Goal: Task Accomplishment & Management: Complete application form

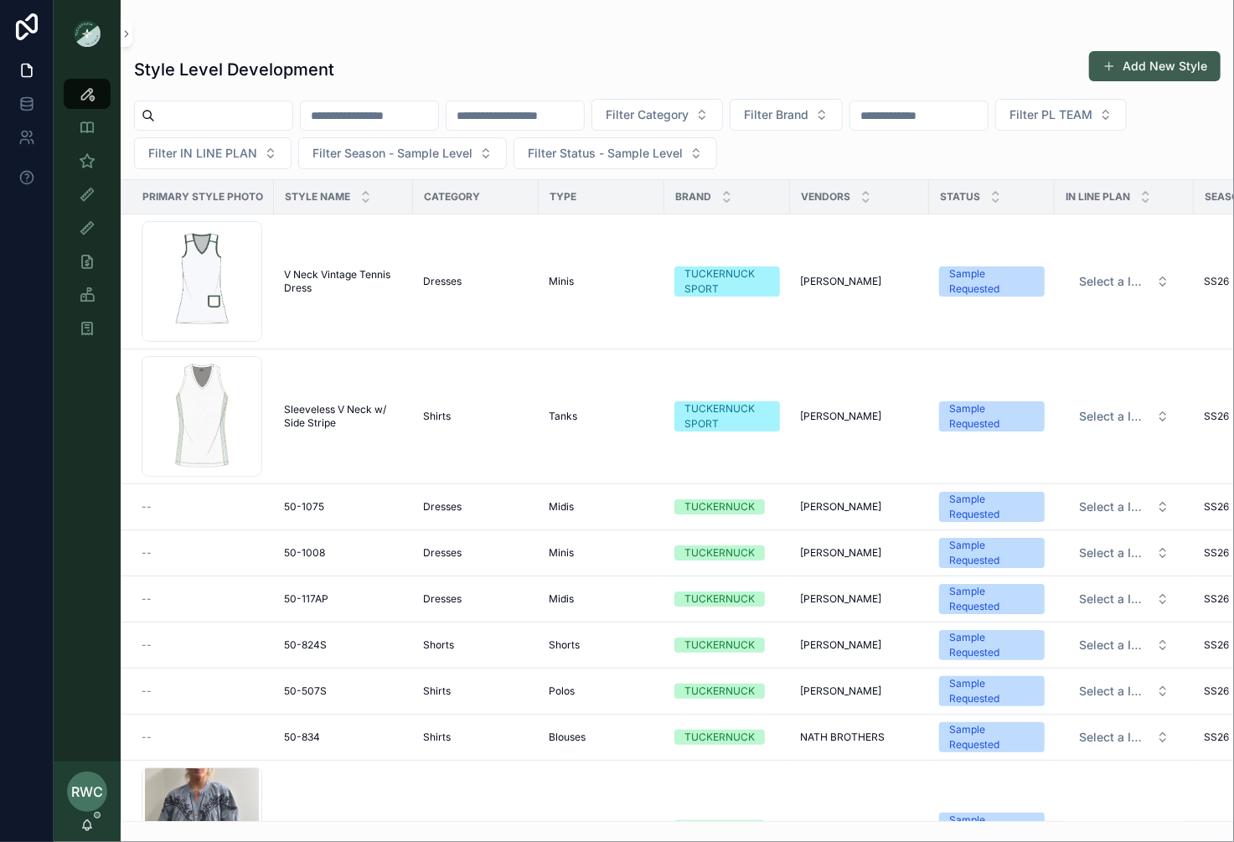
click at [1151, 62] on button "Add New Style" at bounding box center [1155, 66] width 132 height 30
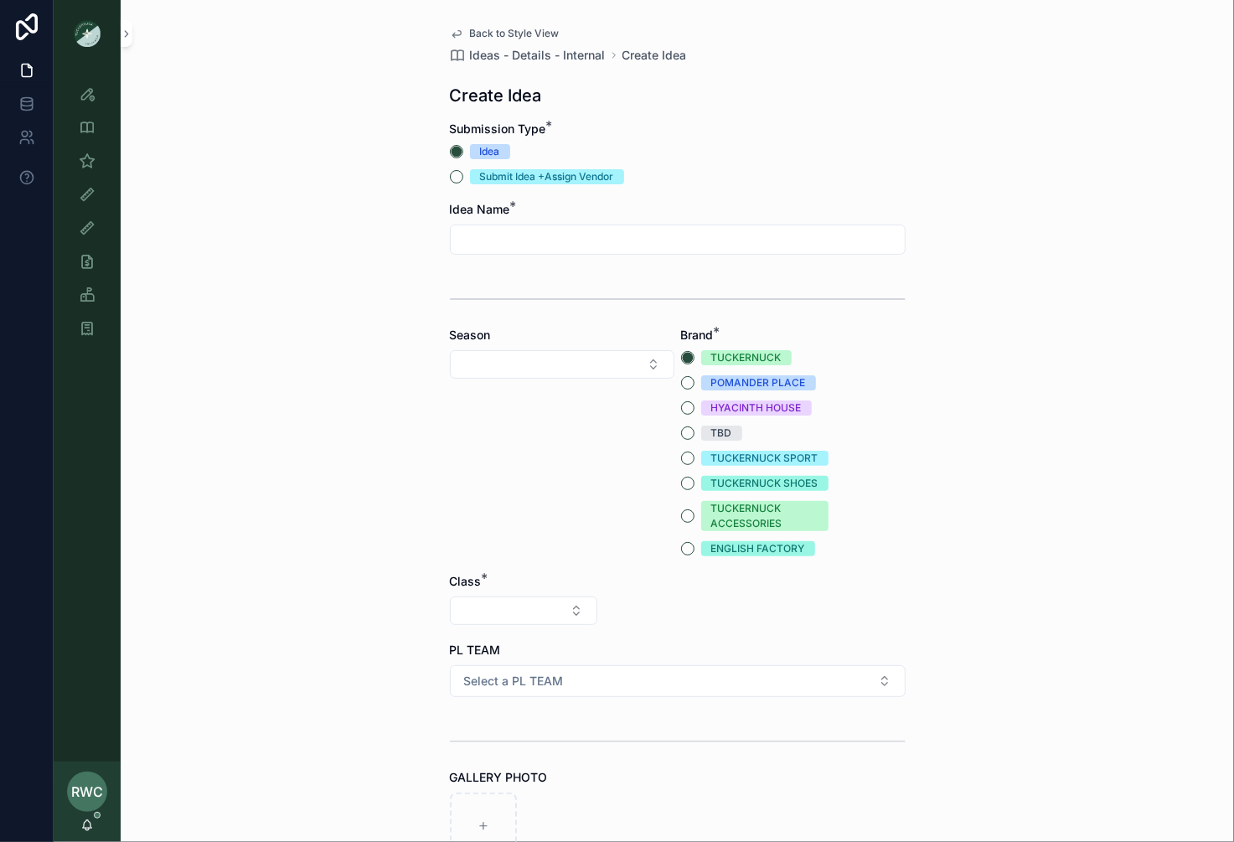
click at [491, 229] on input "scrollable content" at bounding box center [678, 239] width 454 height 23
type input "**********"
click at [499, 356] on button "Select Button" at bounding box center [562, 364] width 225 height 28
click at [504, 611] on div "SS26" at bounding box center [562, 609] width 216 height 27
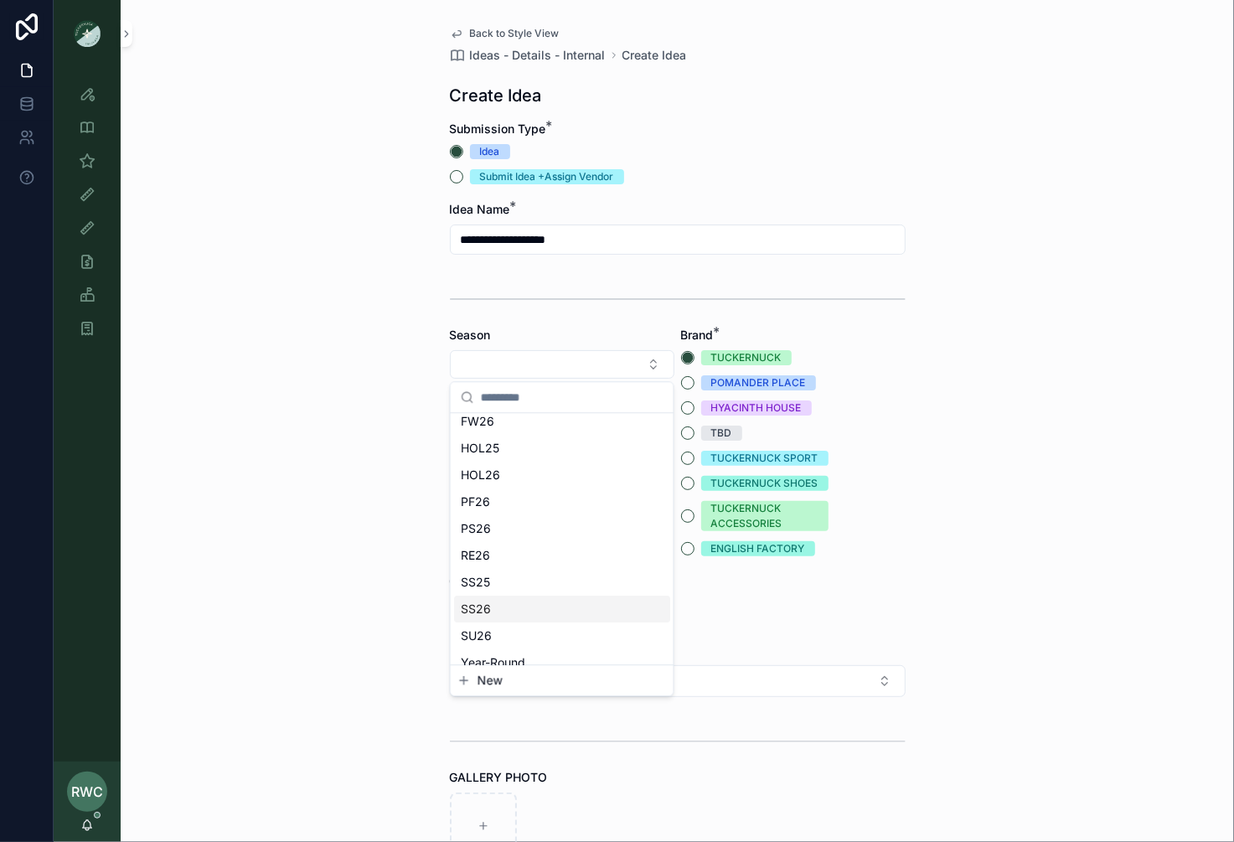
scroll to position [0, 0]
click at [730, 462] on div "TUCKERNUCK SPORT" at bounding box center [764, 458] width 107 height 15
click at [695, 462] on button "TUCKERNUCK SPORT" at bounding box center [687, 458] width 13 height 13
click at [501, 604] on button "Select Button" at bounding box center [523, 611] width 147 height 28
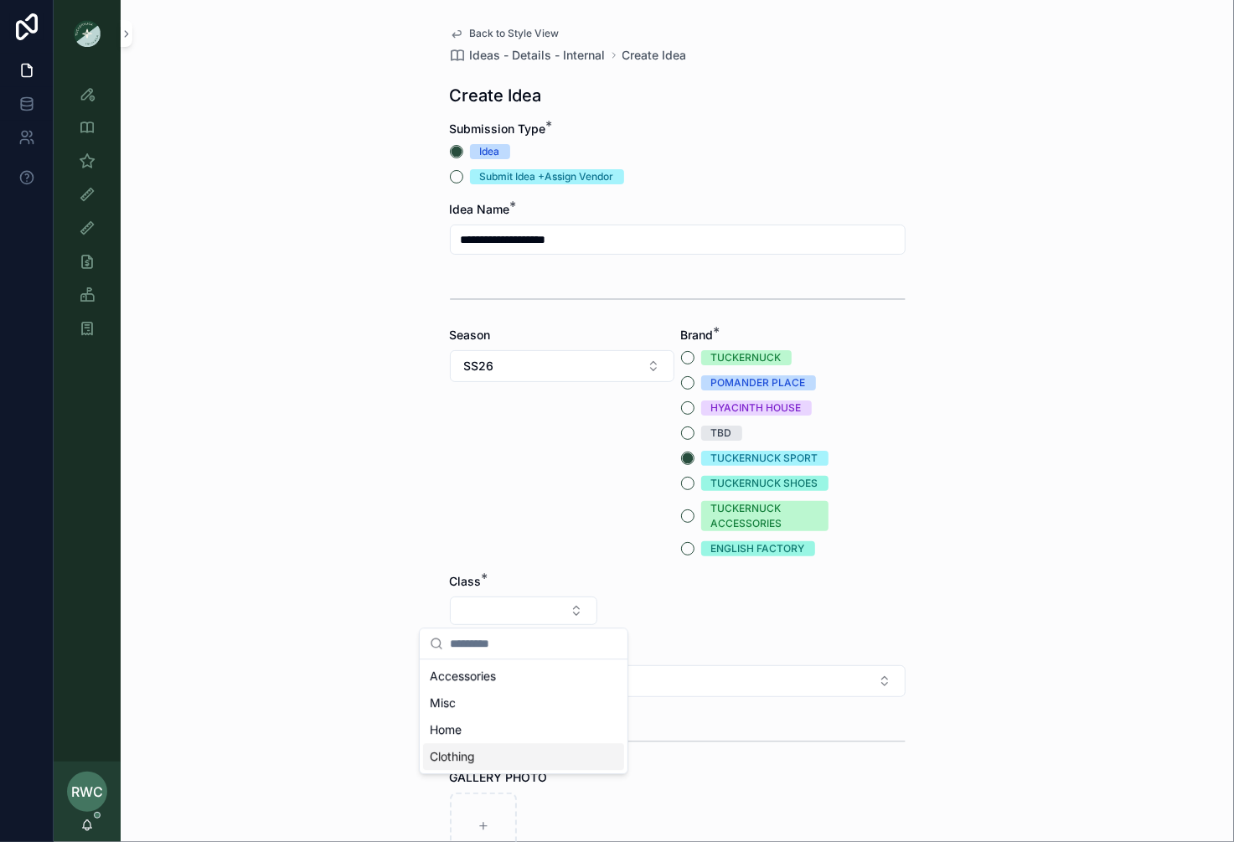
click at [486, 753] on div "Clothing" at bounding box center [523, 756] width 201 height 27
click at [677, 607] on button "Select Button" at bounding box center [677, 611] width 147 height 28
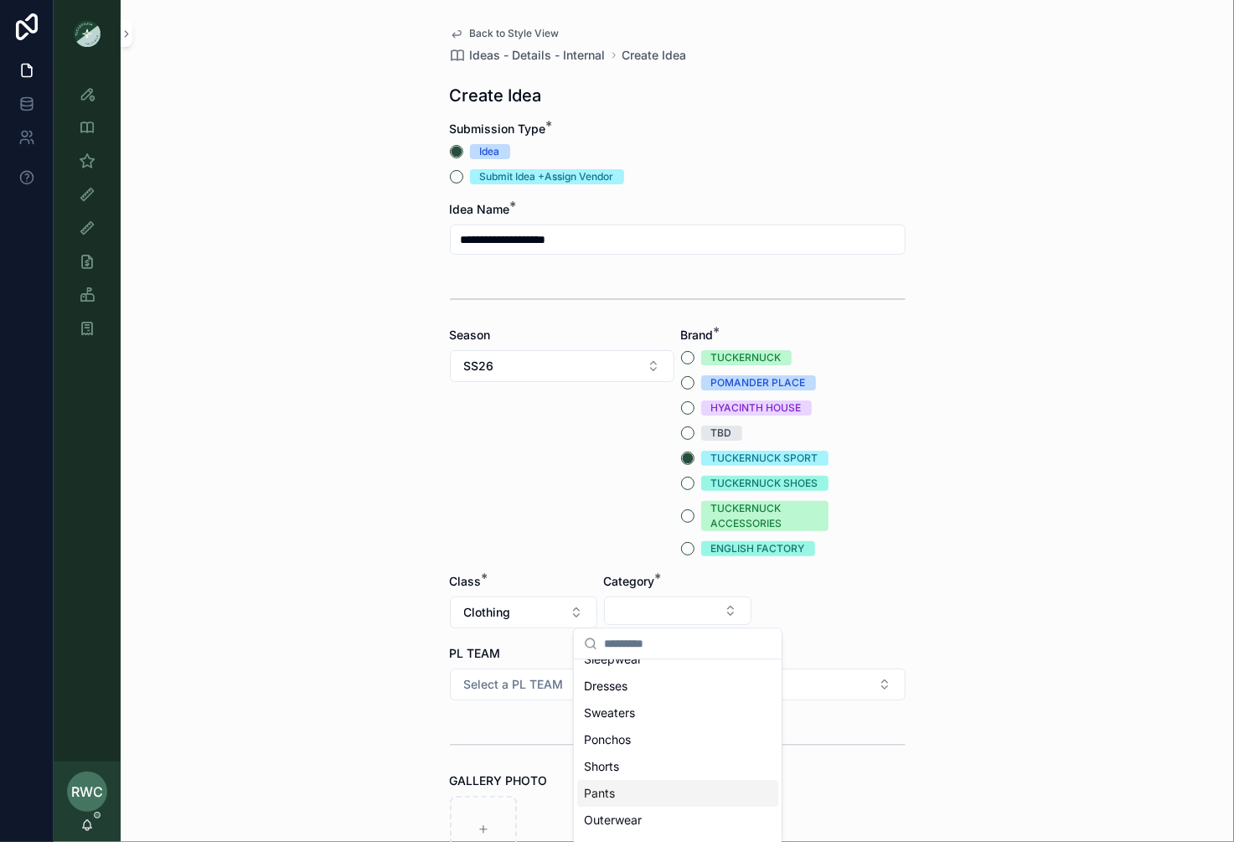
scroll to position [104, 0]
click at [618, 830] on div "Shirts" at bounding box center [677, 840] width 201 height 27
click at [804, 602] on button "Select Button" at bounding box center [831, 611] width 147 height 28
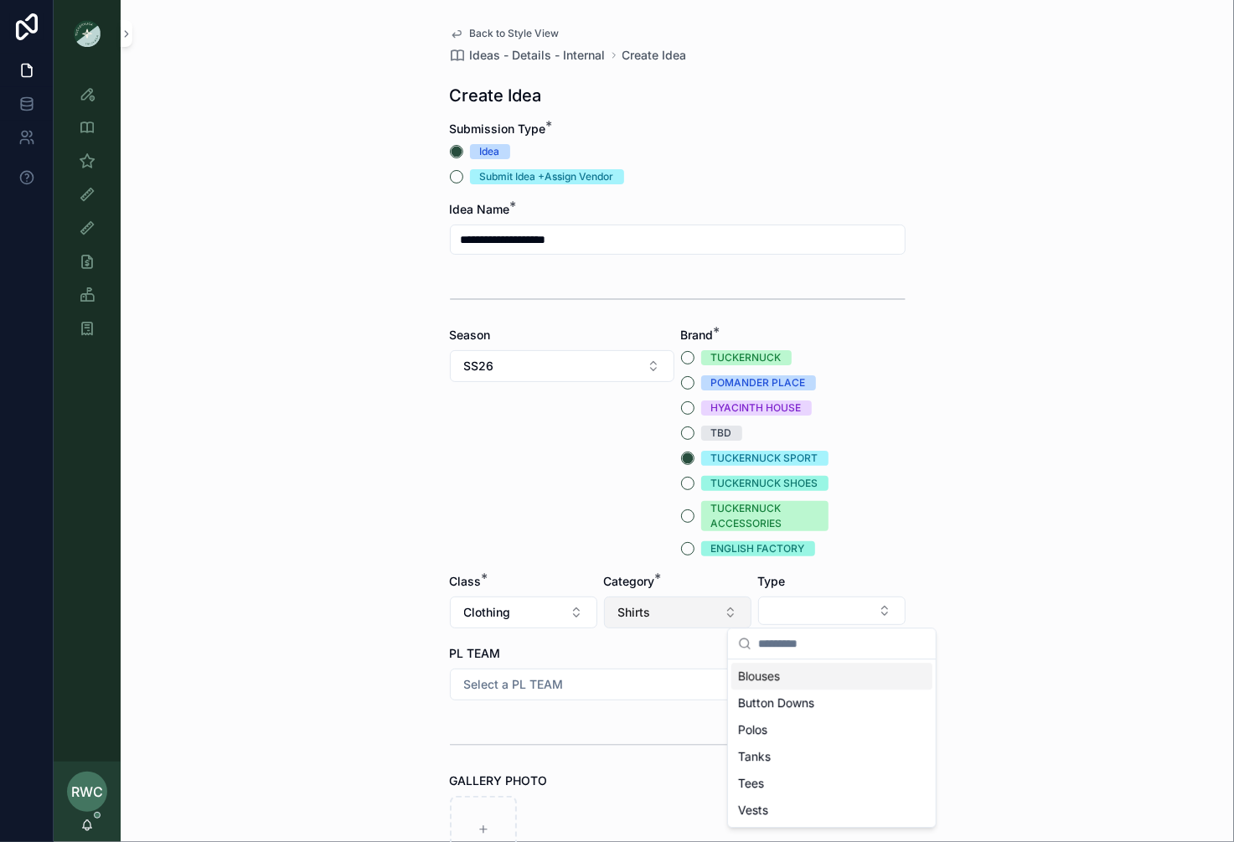
click at [685, 614] on button "Shirts" at bounding box center [677, 613] width 147 height 32
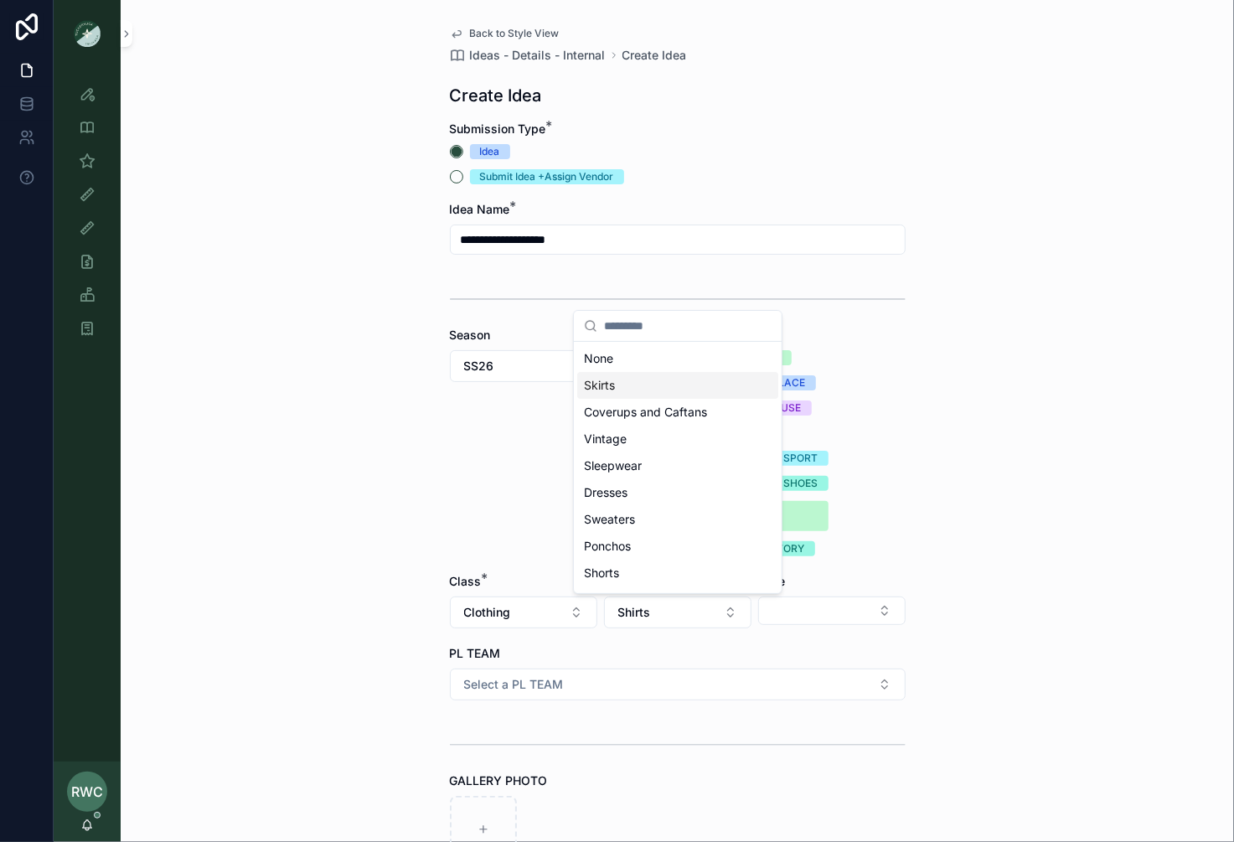
click at [610, 388] on span "Skirts" at bounding box center [599, 385] width 31 height 17
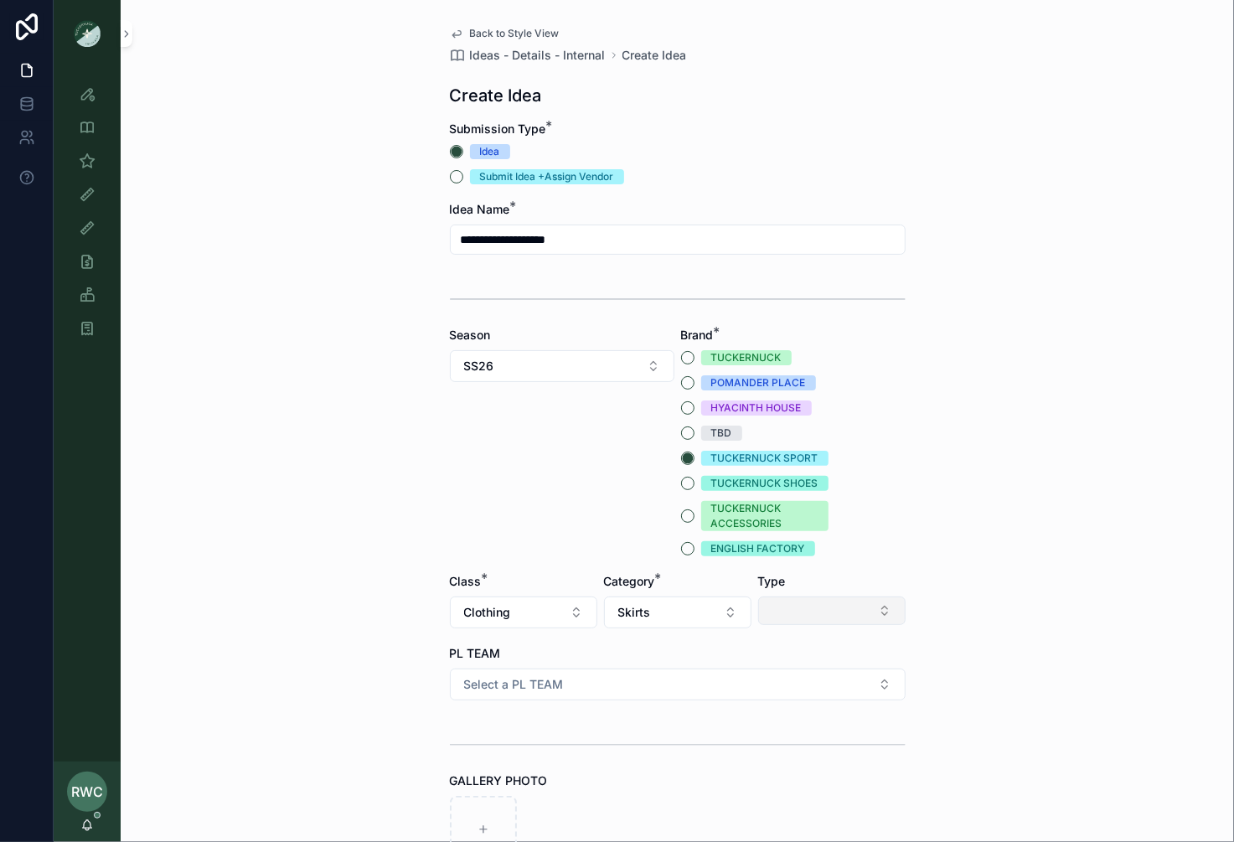
click at [820, 605] on button "Select Button" at bounding box center [831, 611] width 147 height 28
click at [795, 757] on div "Skirts" at bounding box center [832, 756] width 201 height 27
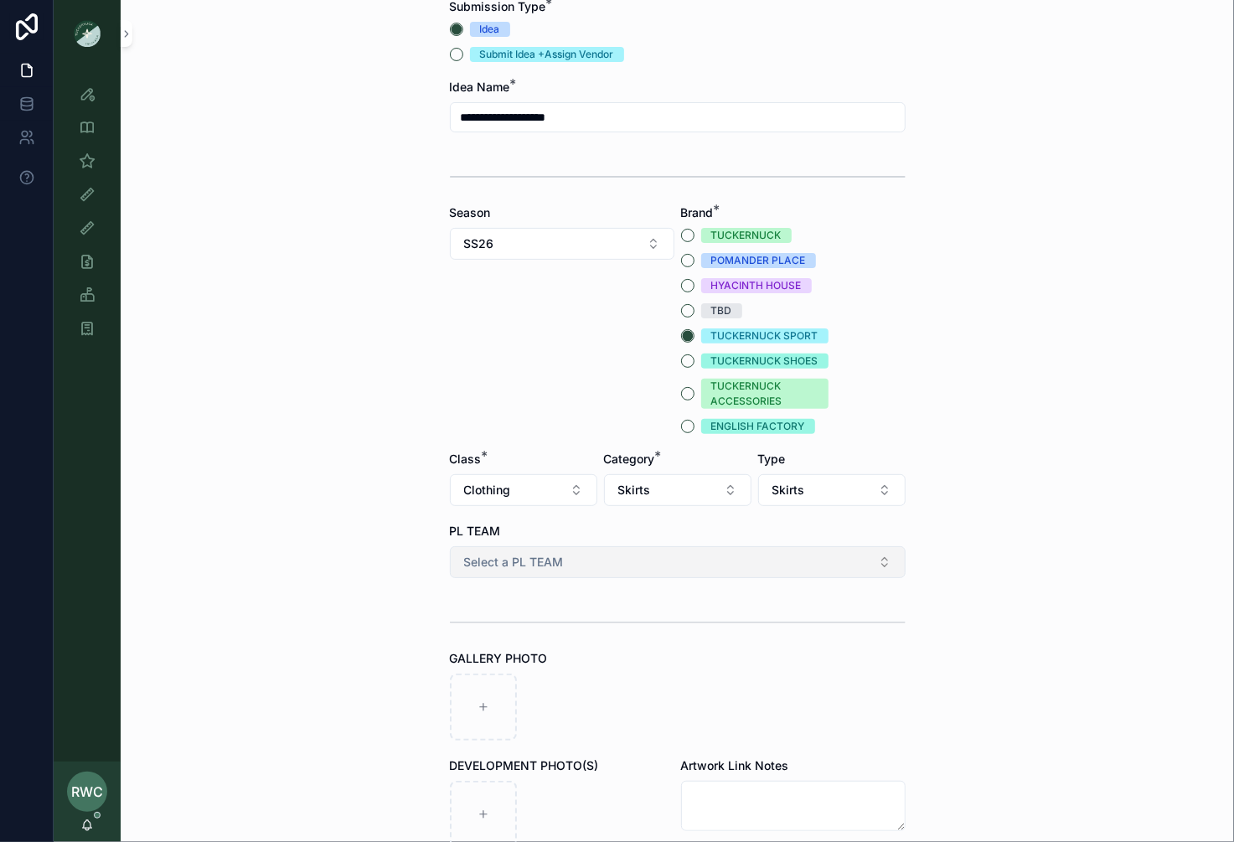
scroll to position [183, 0]
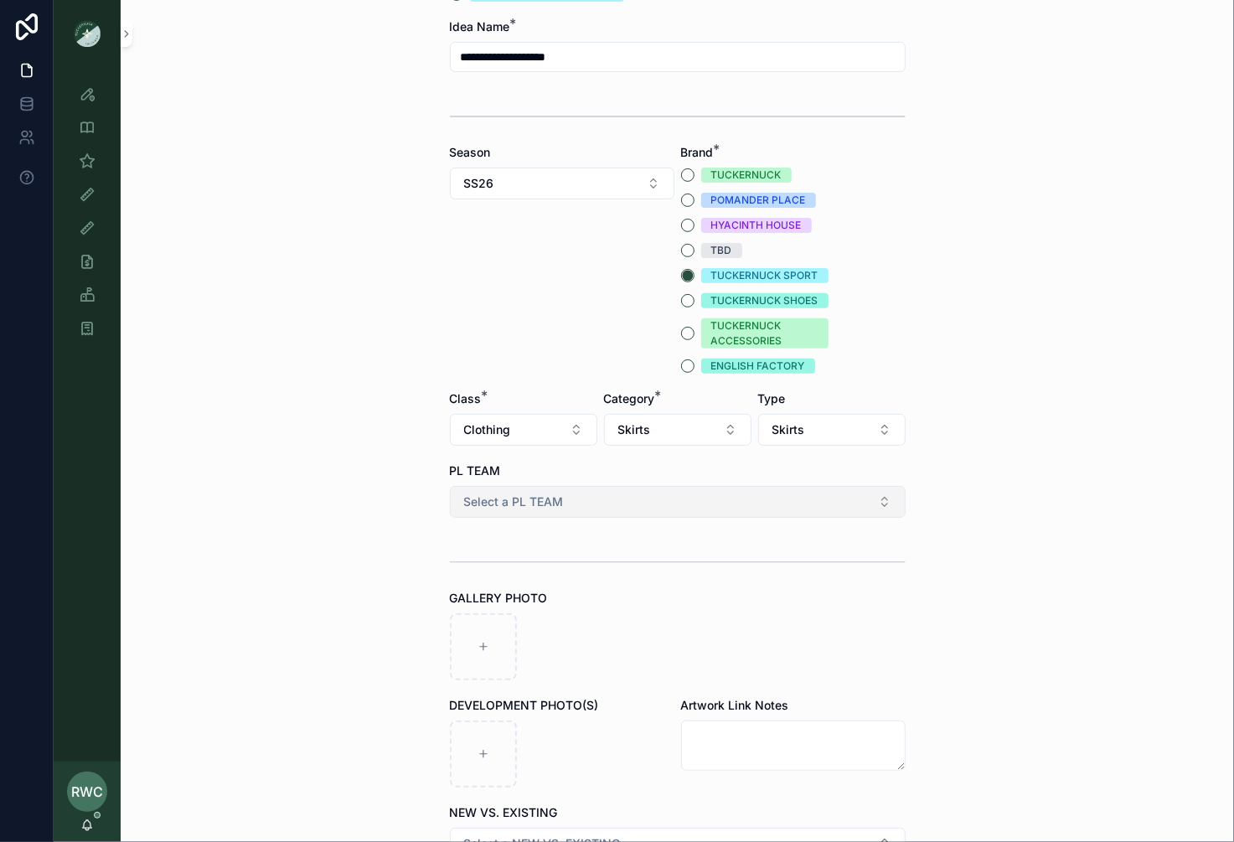
click at [562, 501] on span "Select a PL TEAM" at bounding box center [514, 502] width 100 height 17
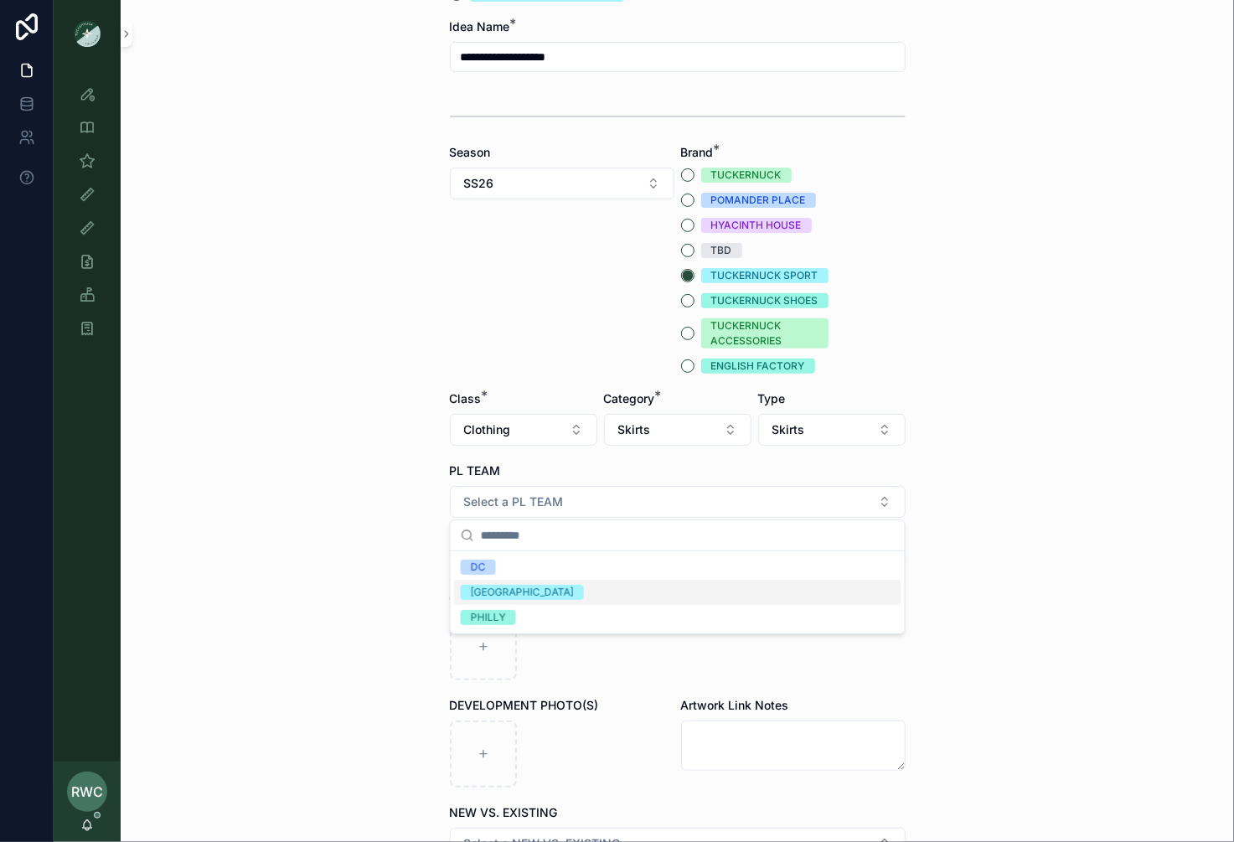
click at [534, 588] on div "[GEOGRAPHIC_DATA]" at bounding box center [677, 592] width 447 height 25
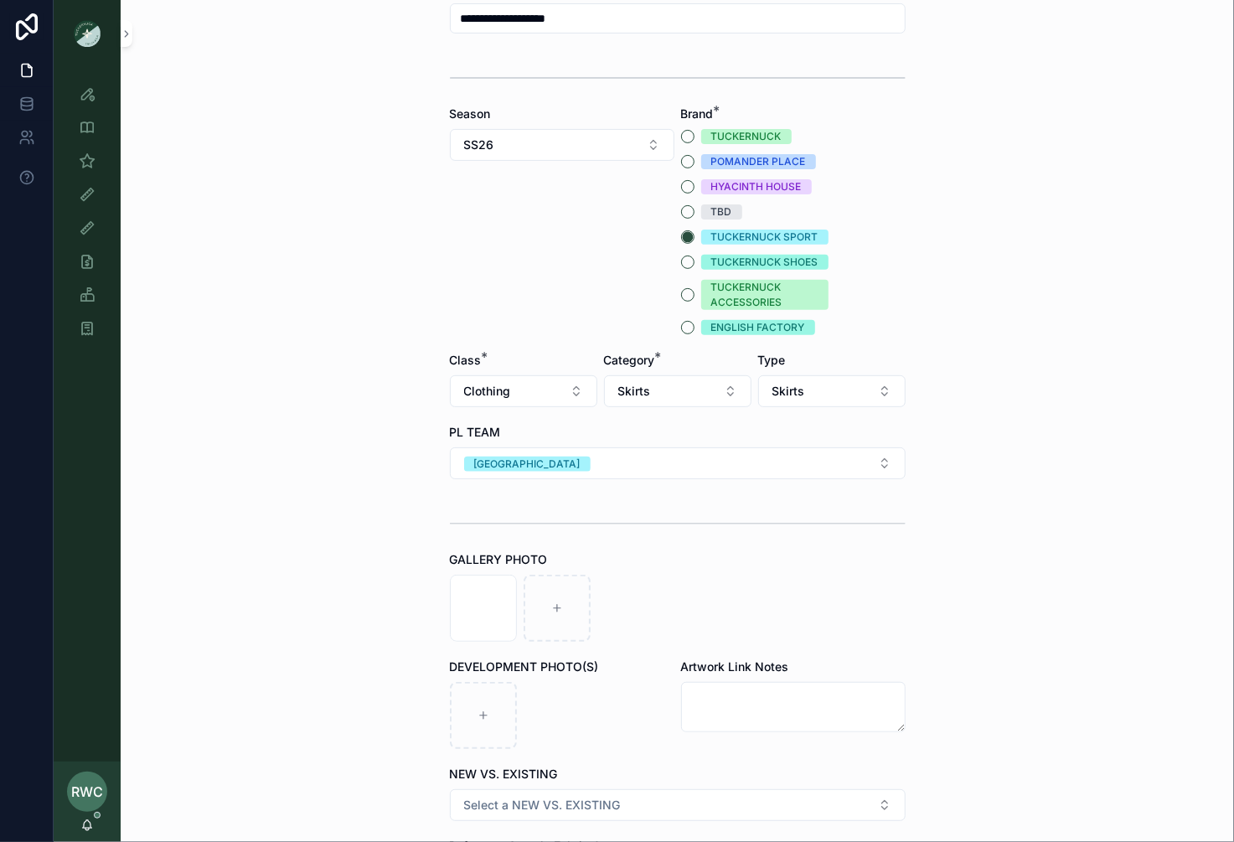
scroll to position [432, 0]
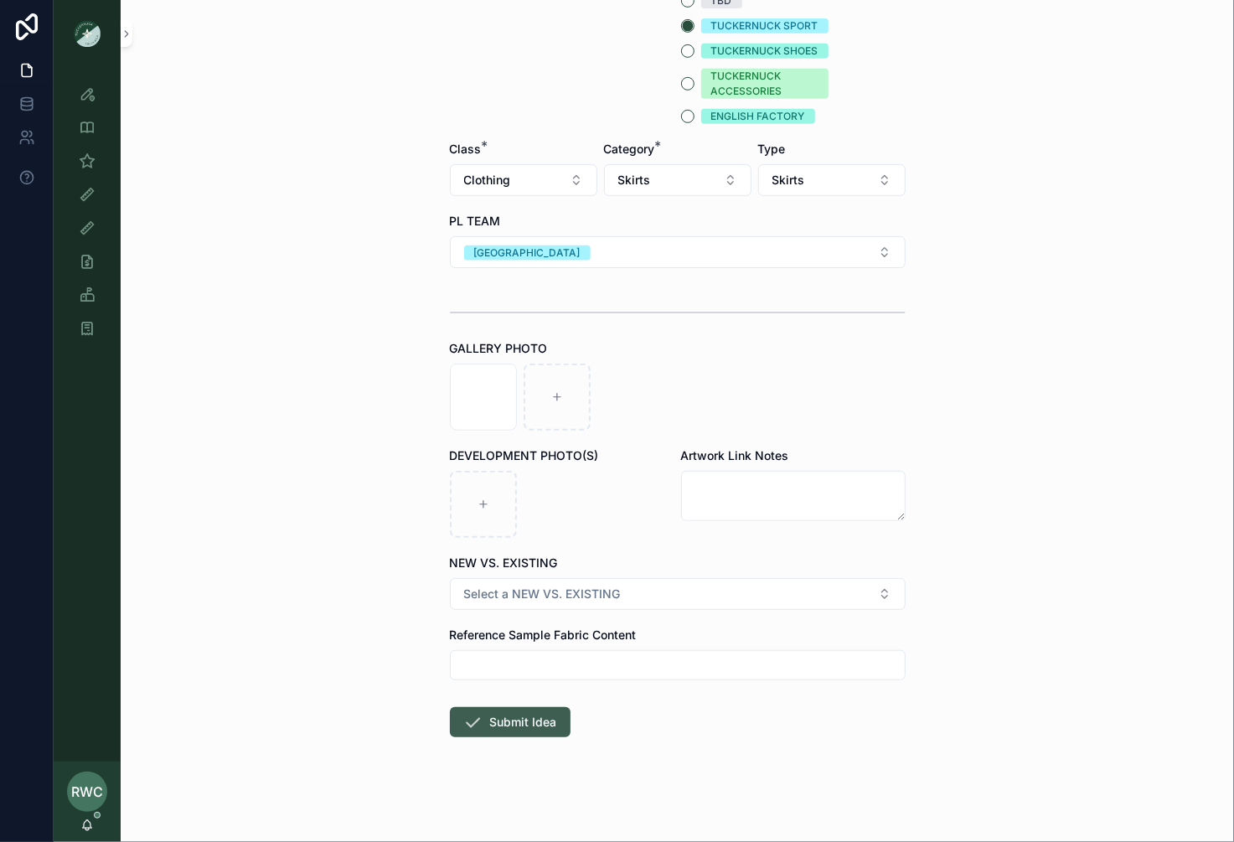
click at [539, 721] on button "Submit Idea" at bounding box center [510, 722] width 121 height 30
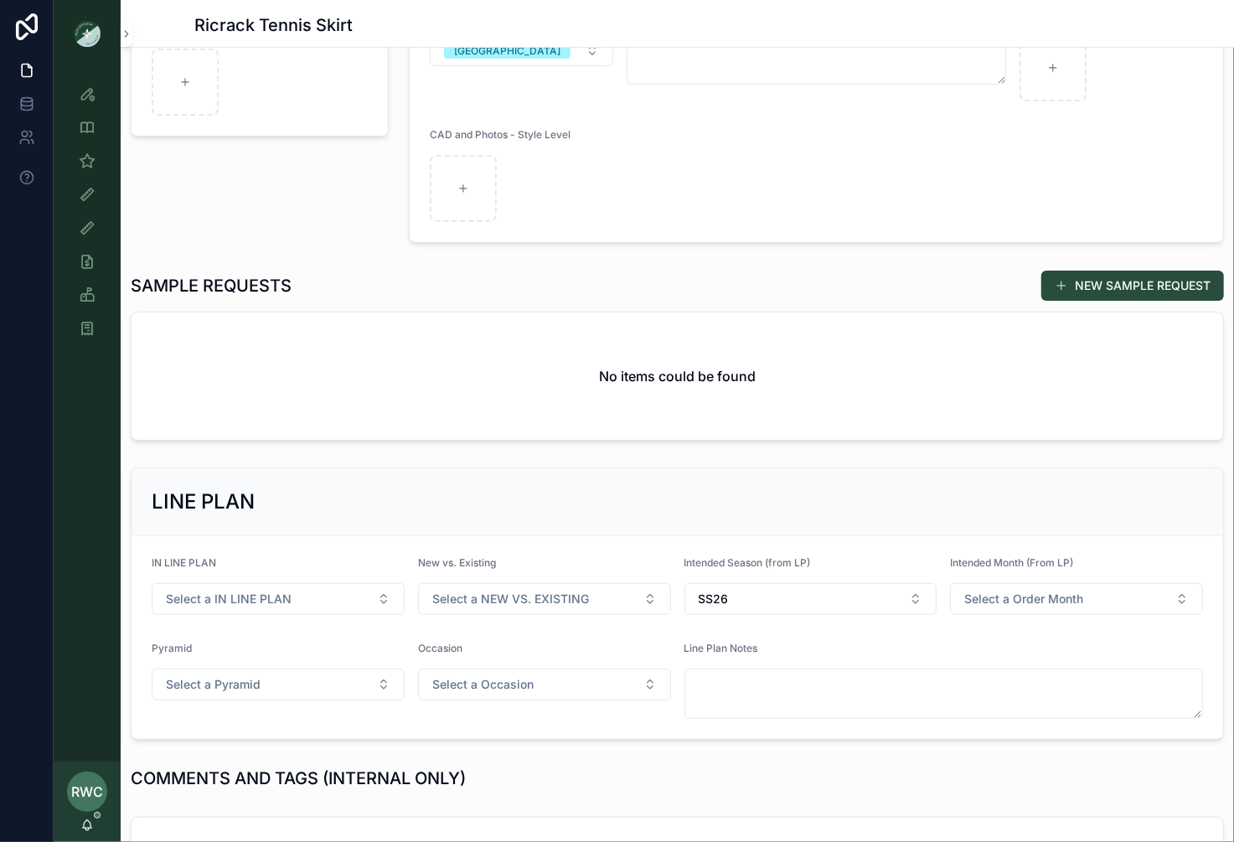
scroll to position [402, 0]
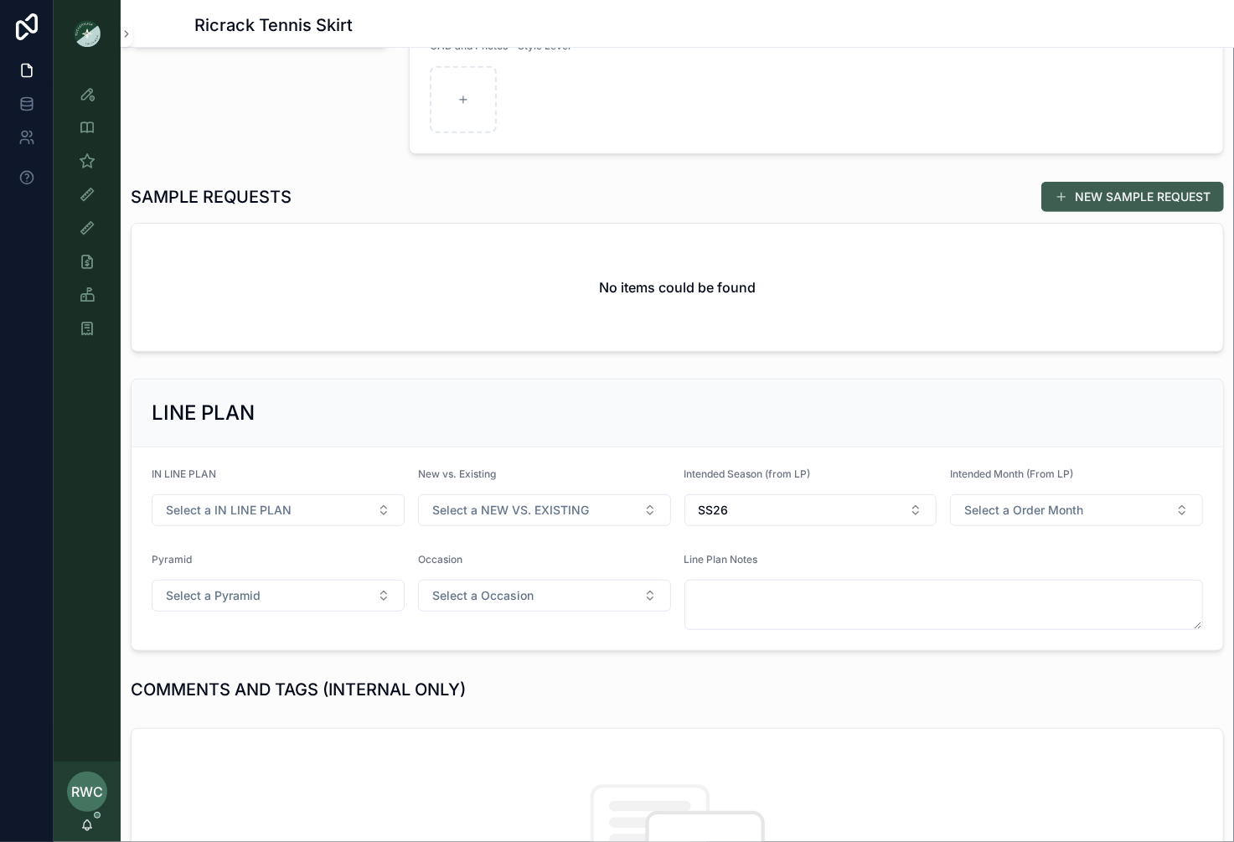
click at [1129, 191] on button "NEW SAMPLE REQUEST" at bounding box center [1133, 197] width 183 height 30
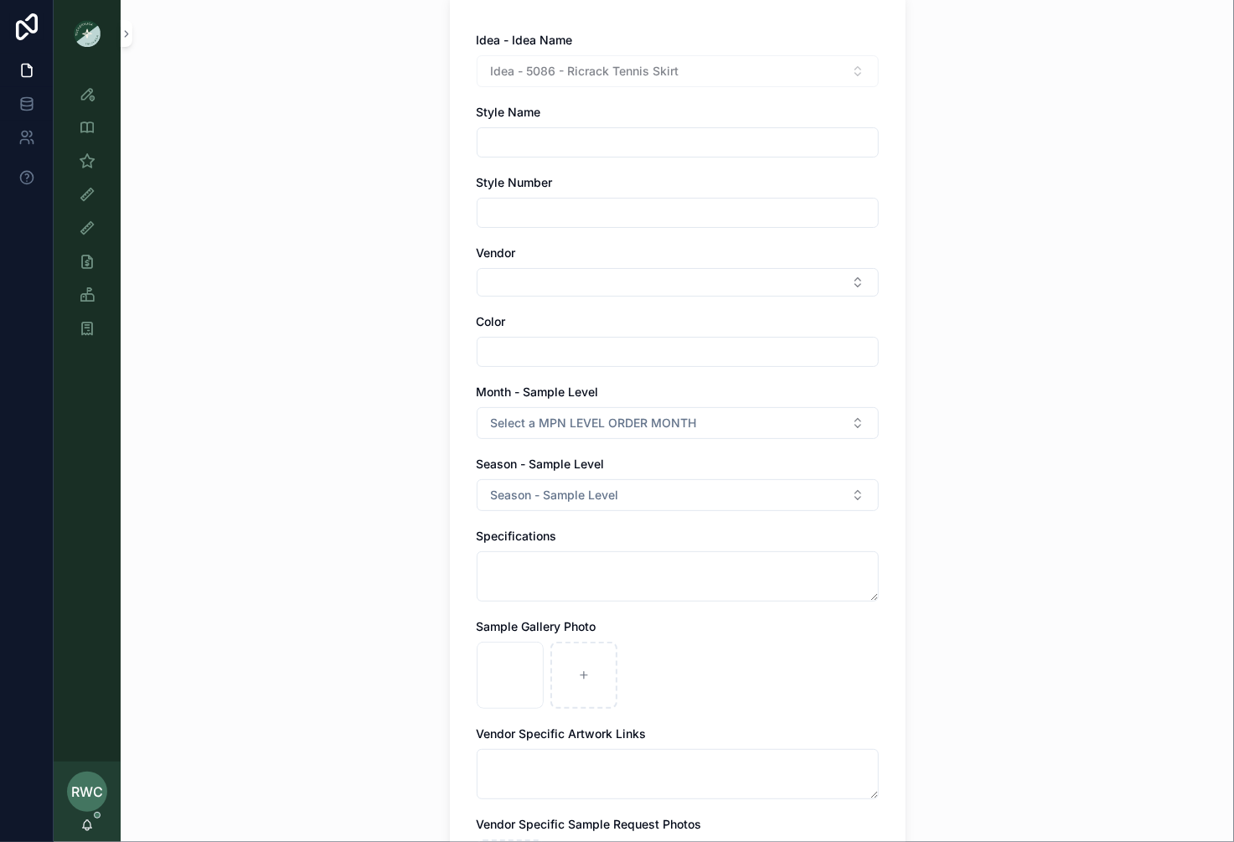
scroll to position [111, 0]
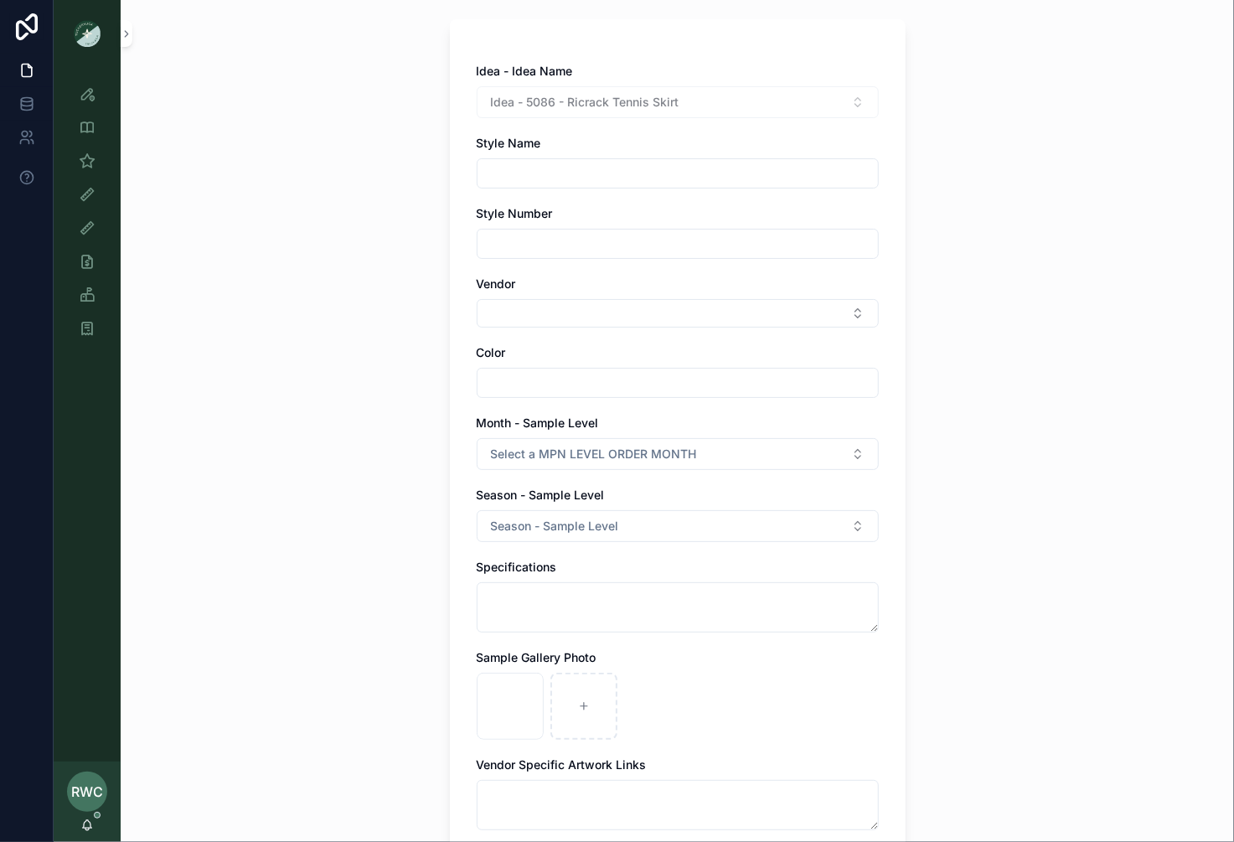
click at [596, 175] on input "scrollable content" at bounding box center [678, 173] width 401 height 23
paste input "**********"
type input "**********"
click at [531, 243] on input "scrollable content" at bounding box center [678, 243] width 401 height 23
type input "********"
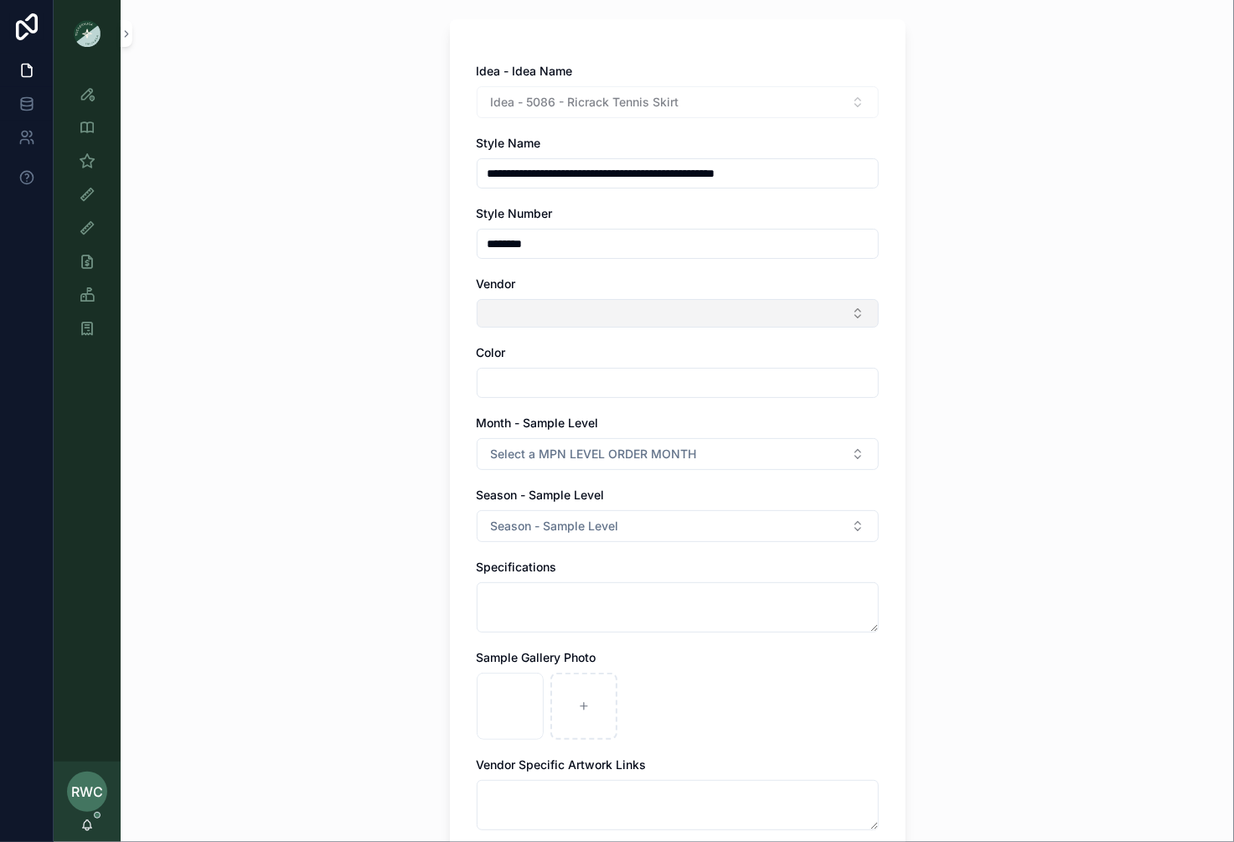
click at [542, 307] on button "Select Button" at bounding box center [678, 313] width 402 height 28
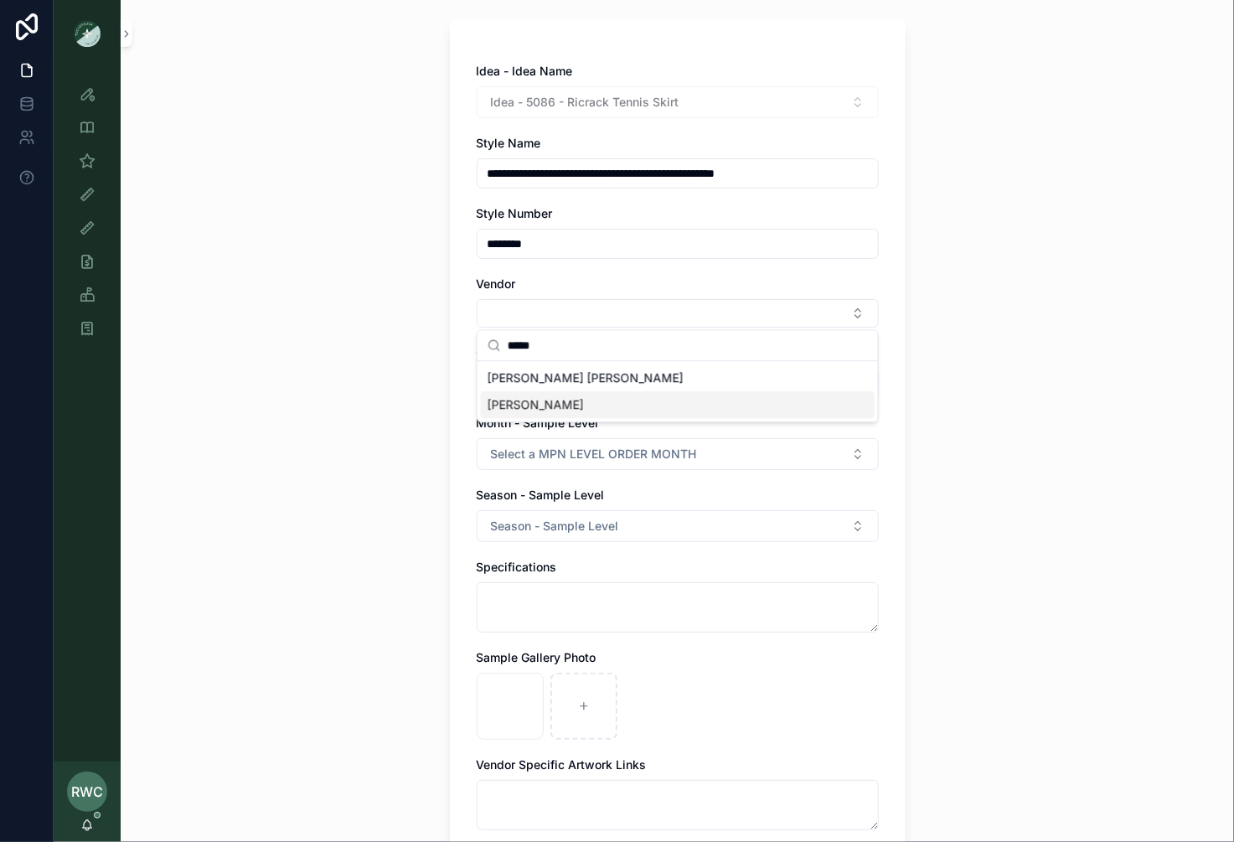
type input "*****"
click at [535, 409] on div "[PERSON_NAME]" at bounding box center [678, 404] width 394 height 27
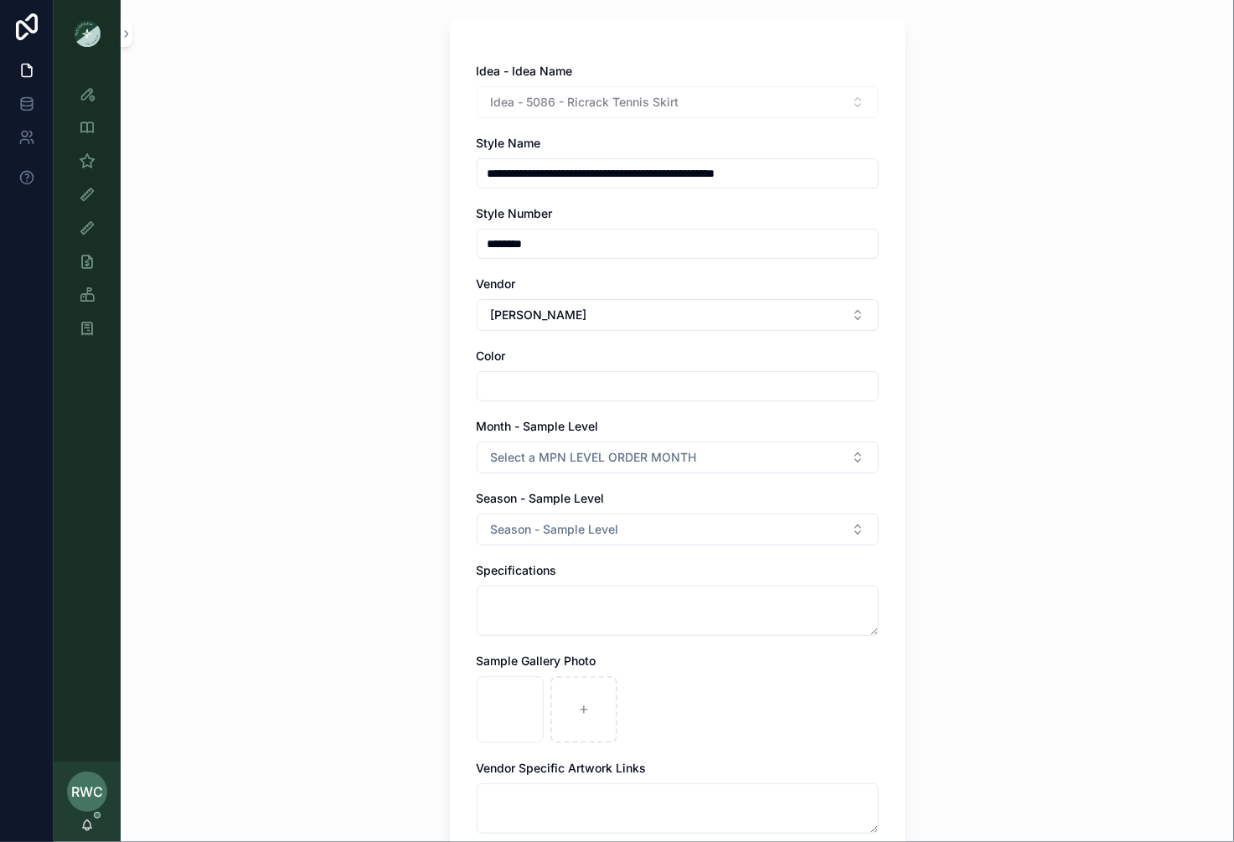
click at [531, 377] on input "scrollable content" at bounding box center [678, 386] width 401 height 23
type input "*********"
click at [577, 459] on span "Select a MPN LEVEL ORDER MONTH" at bounding box center [594, 457] width 206 height 17
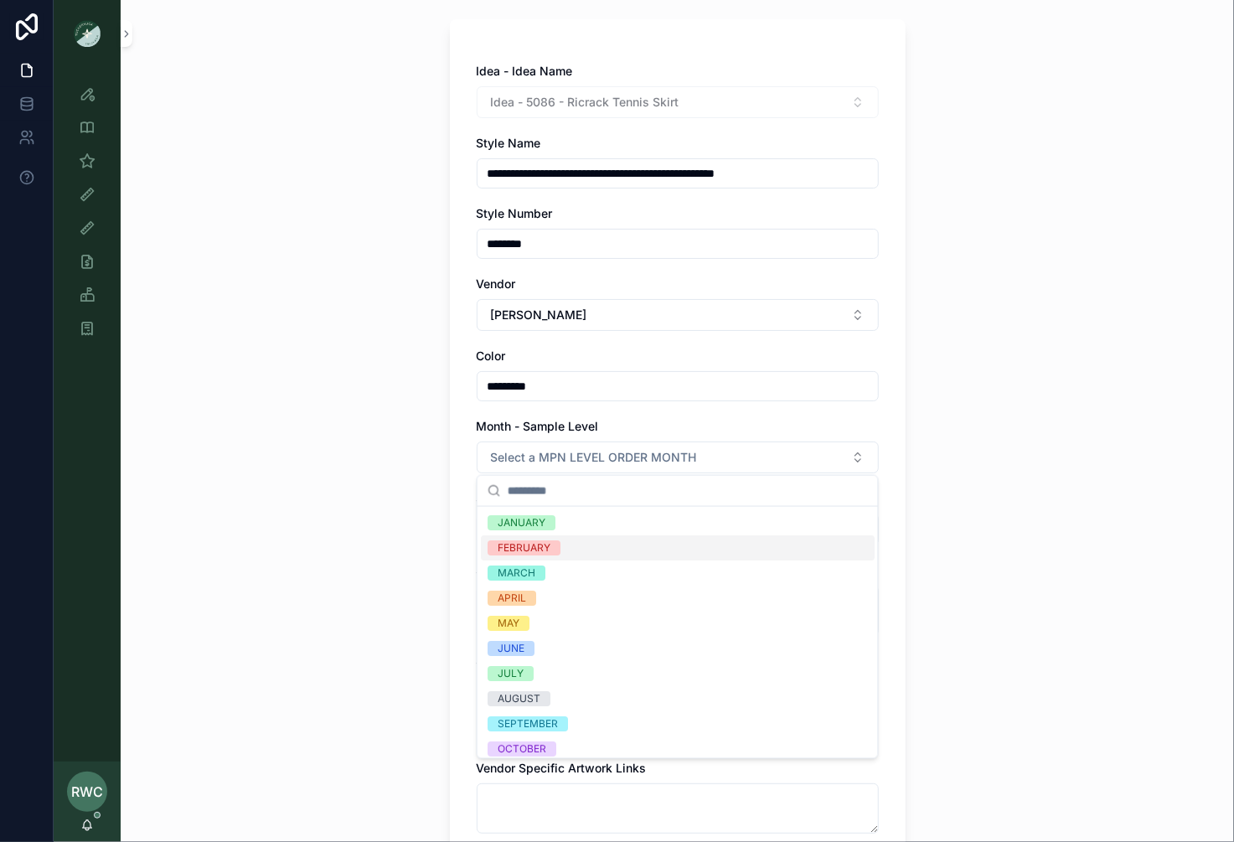
click at [562, 548] on div "FEBRUARY" at bounding box center [678, 547] width 394 height 25
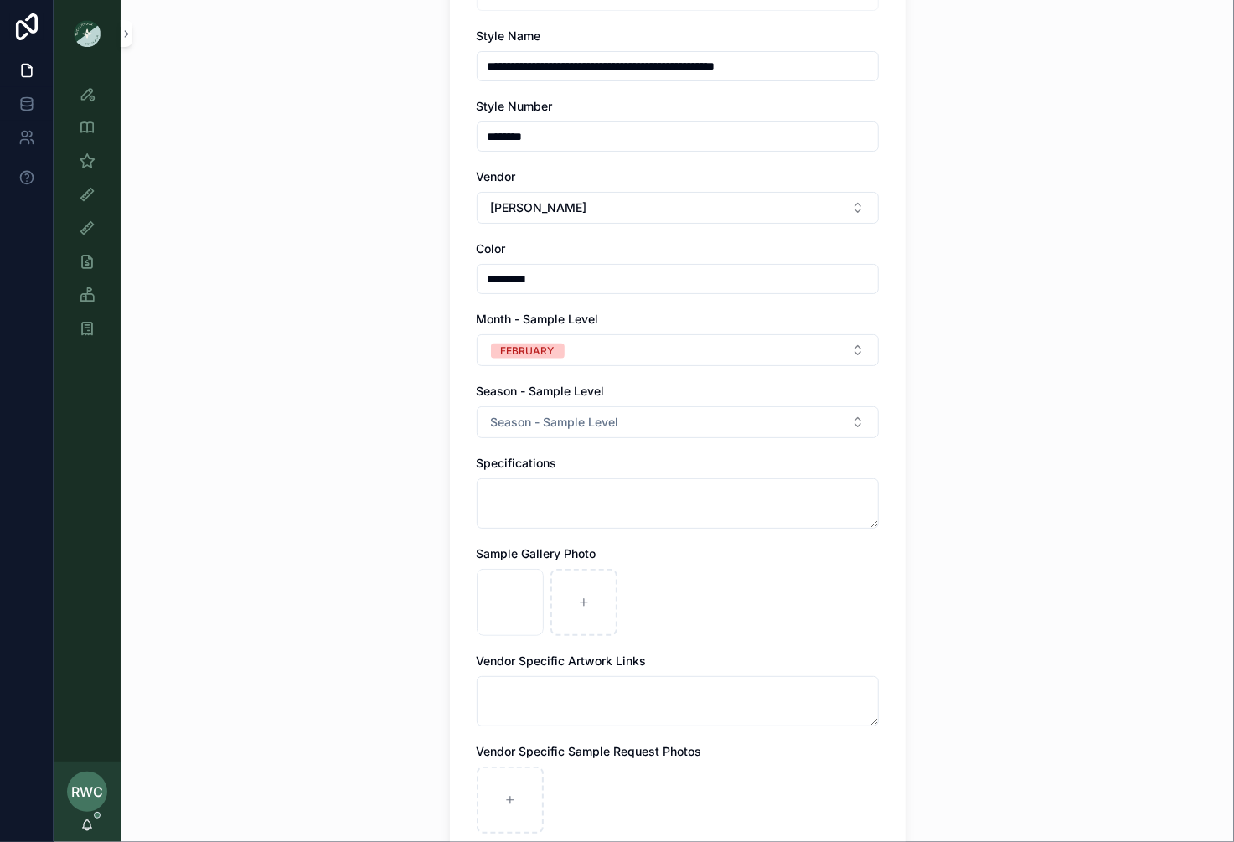
scroll to position [248, 0]
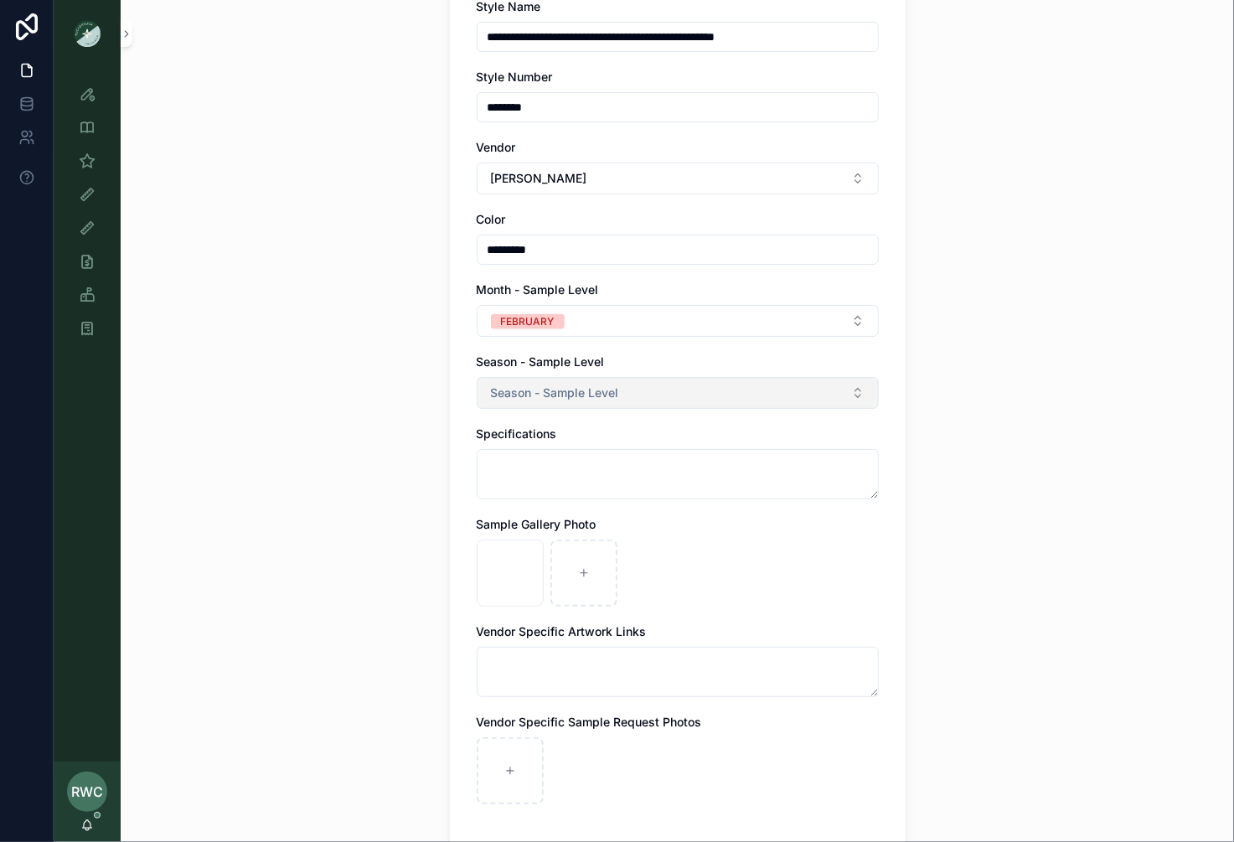
click at [633, 390] on button "Season - Sample Level" at bounding box center [678, 393] width 402 height 32
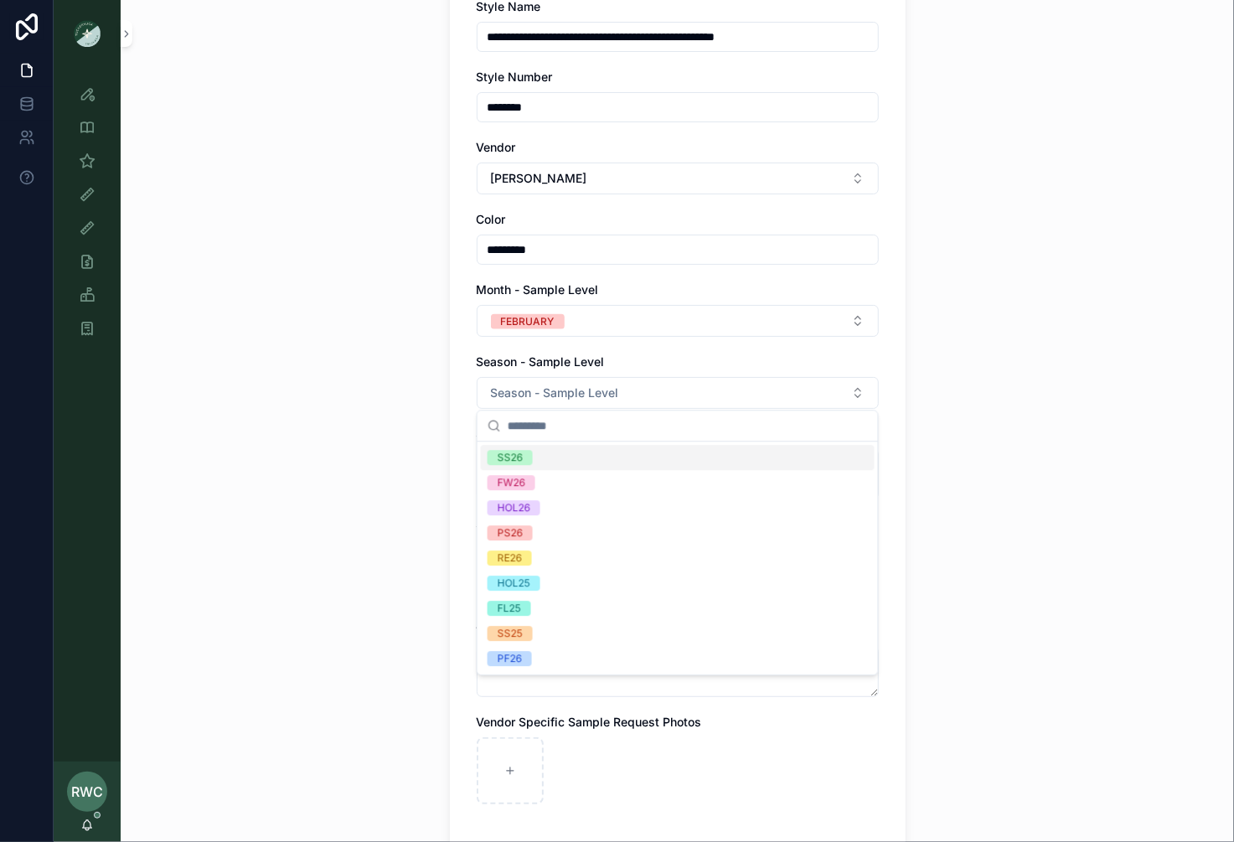
click at [596, 461] on div "SS26" at bounding box center [678, 457] width 394 height 25
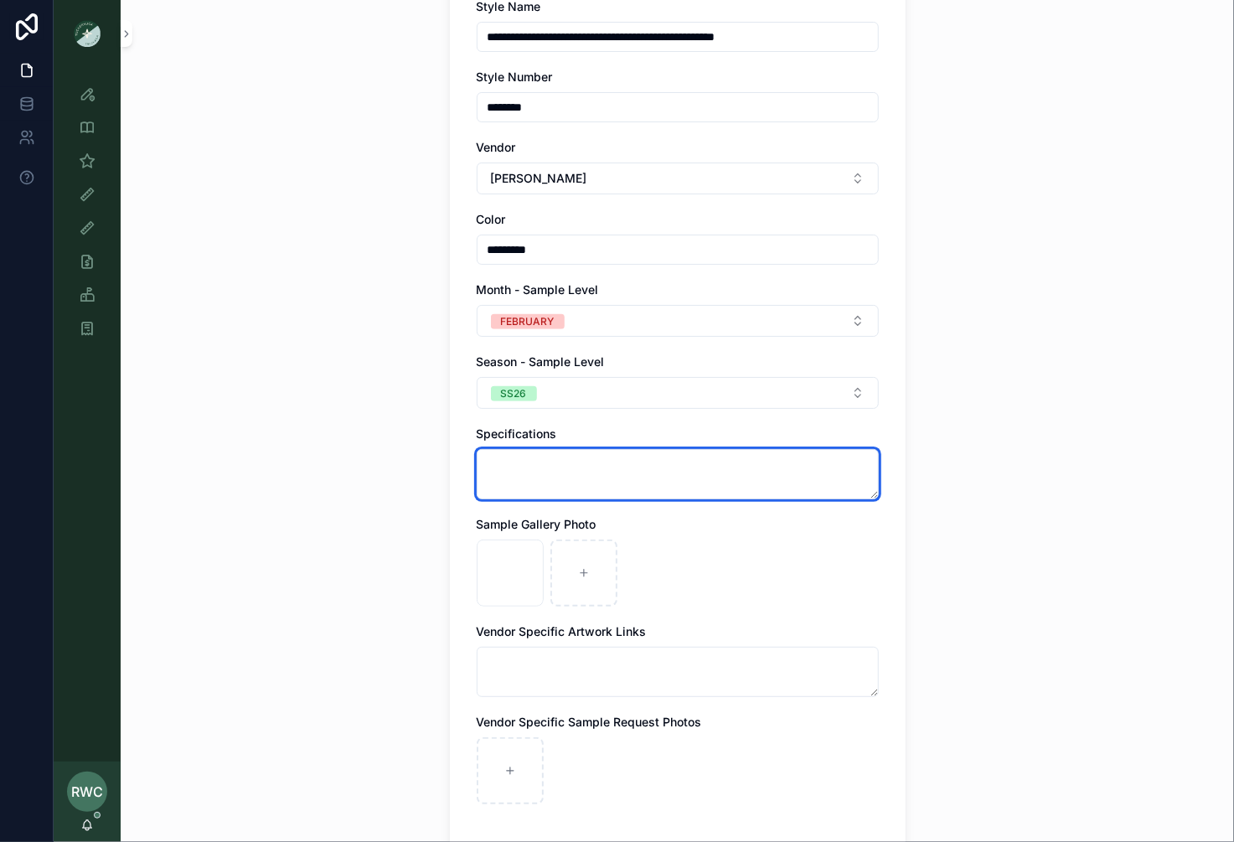
click at [541, 483] on textarea "scrollable content" at bounding box center [678, 474] width 402 height 50
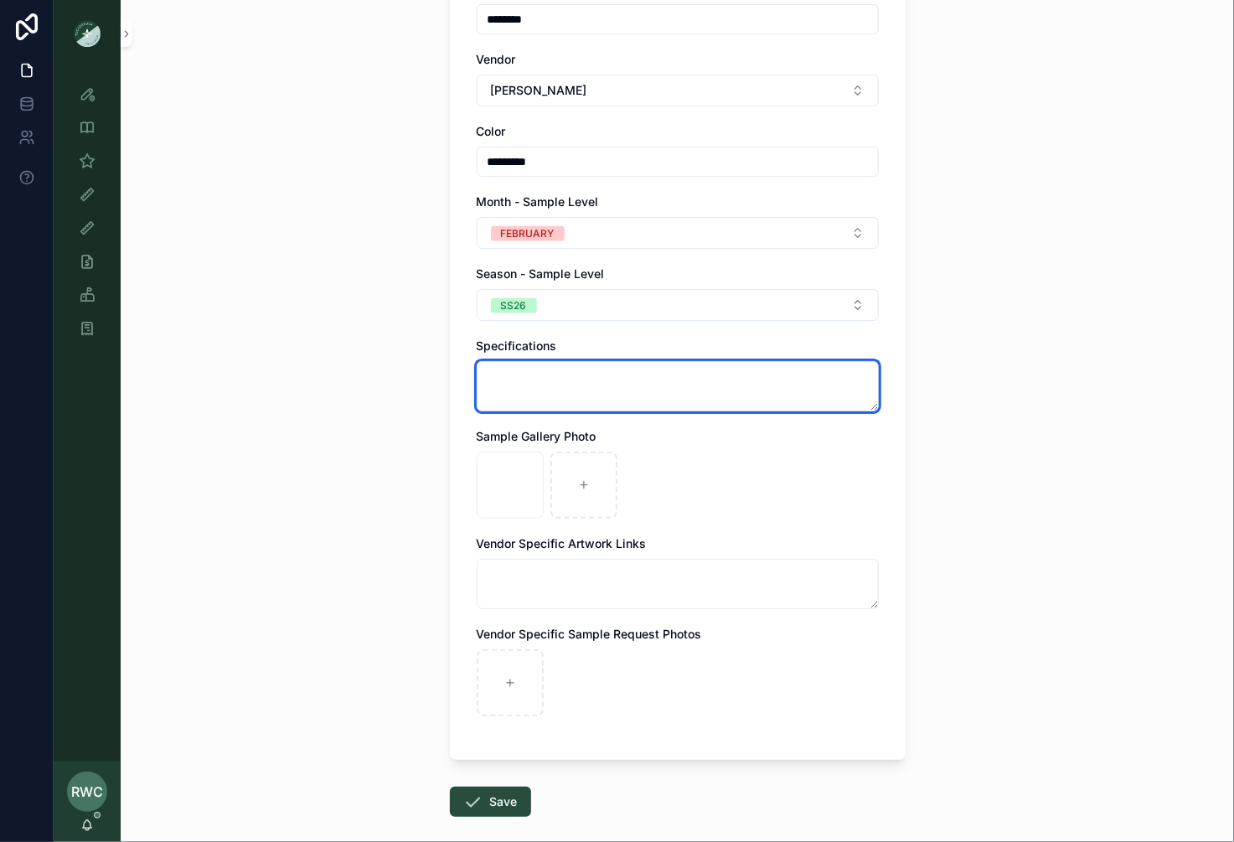
scroll to position [416, 0]
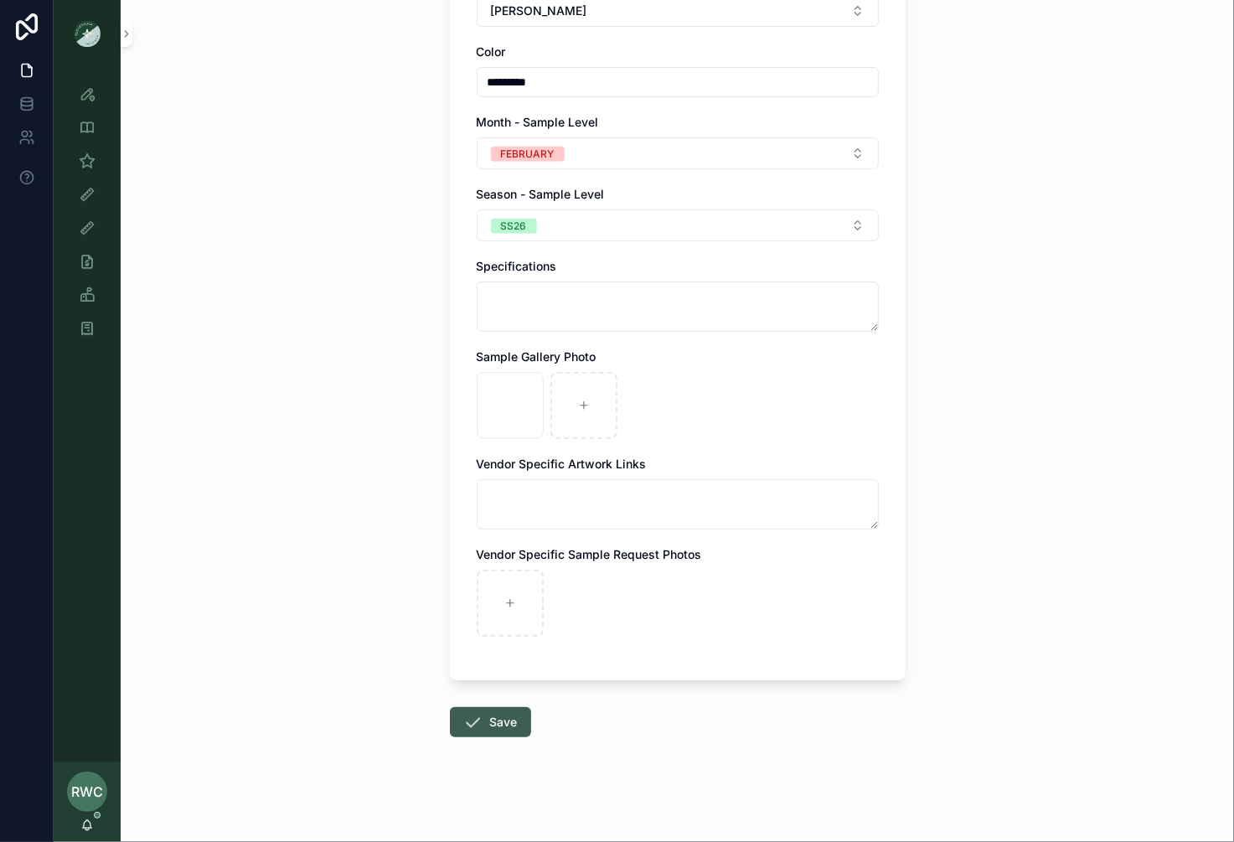
click at [491, 712] on button "Save" at bounding box center [490, 722] width 81 height 30
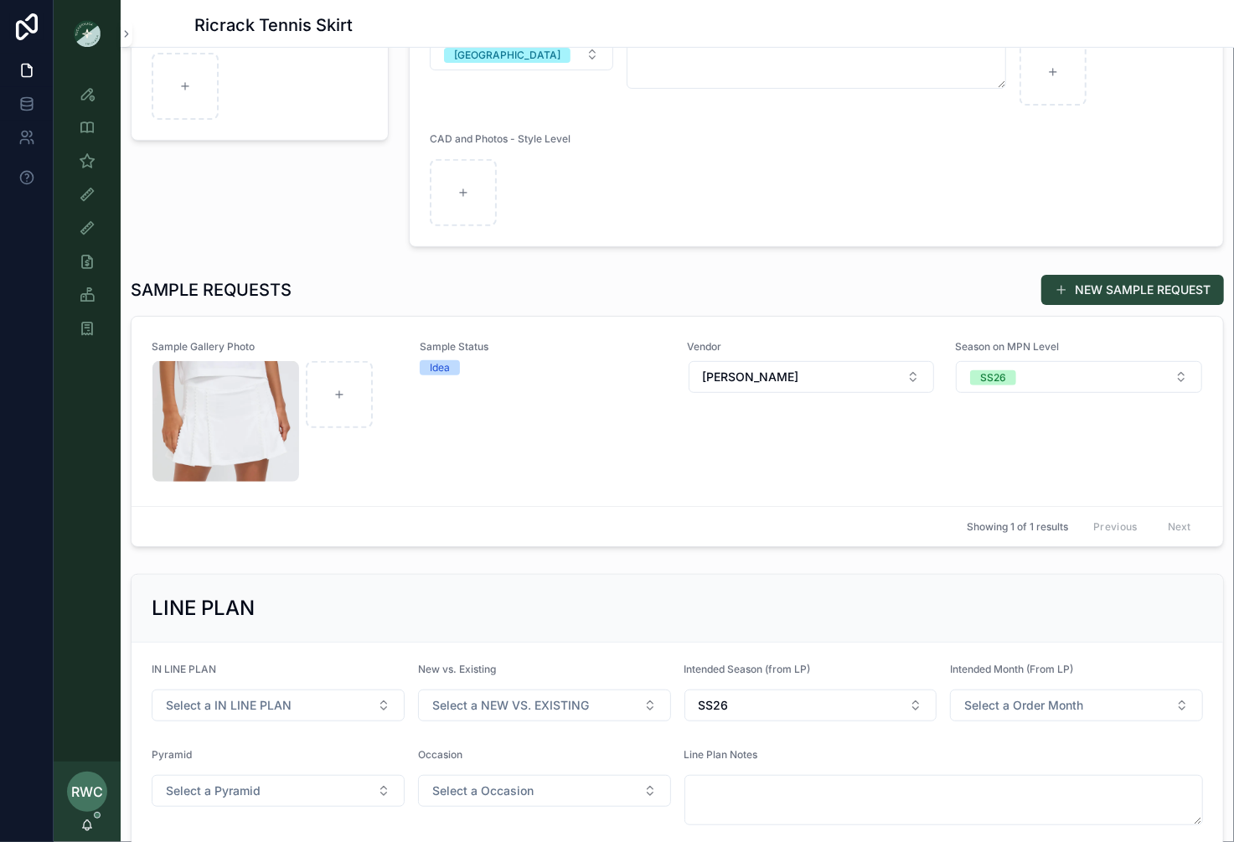
scroll to position [335, 0]
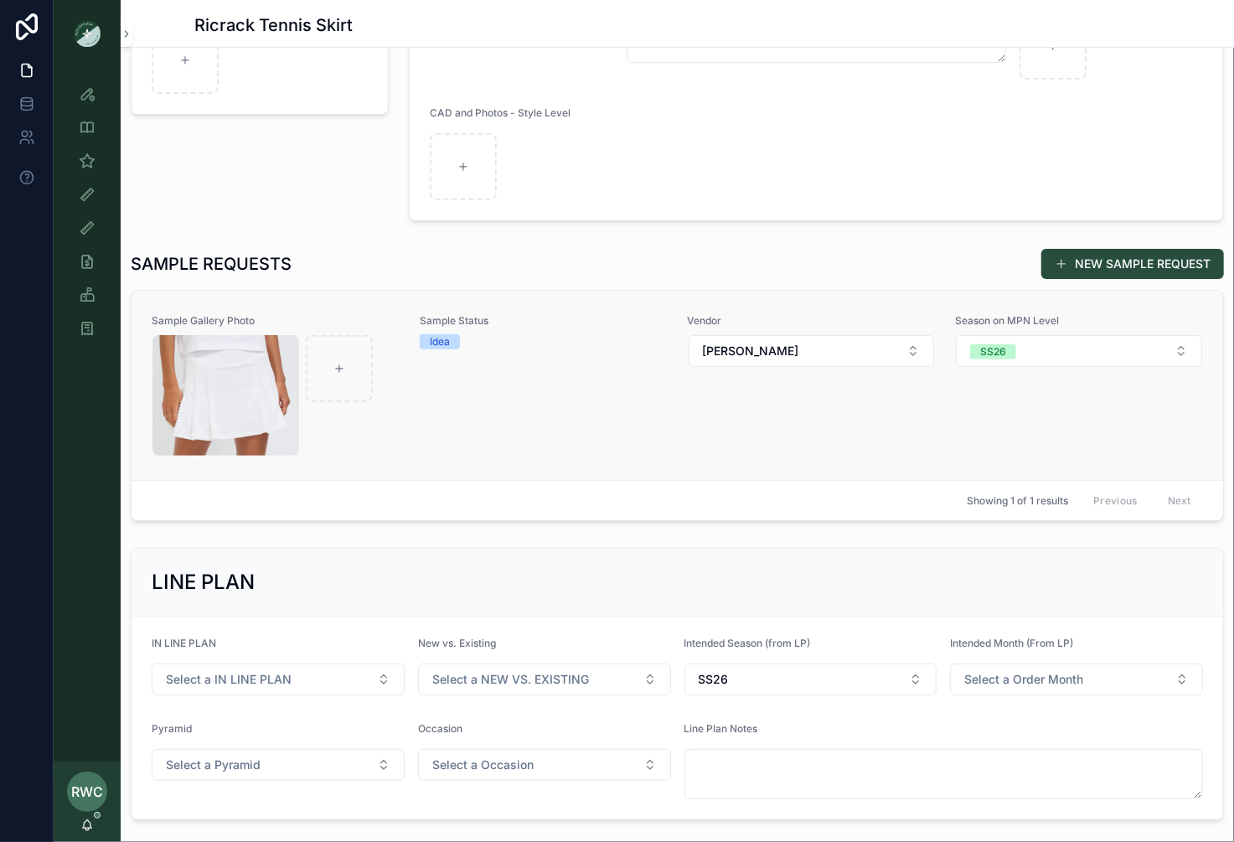
click at [520, 396] on div "Sample Status Idea" at bounding box center [544, 385] width 248 height 142
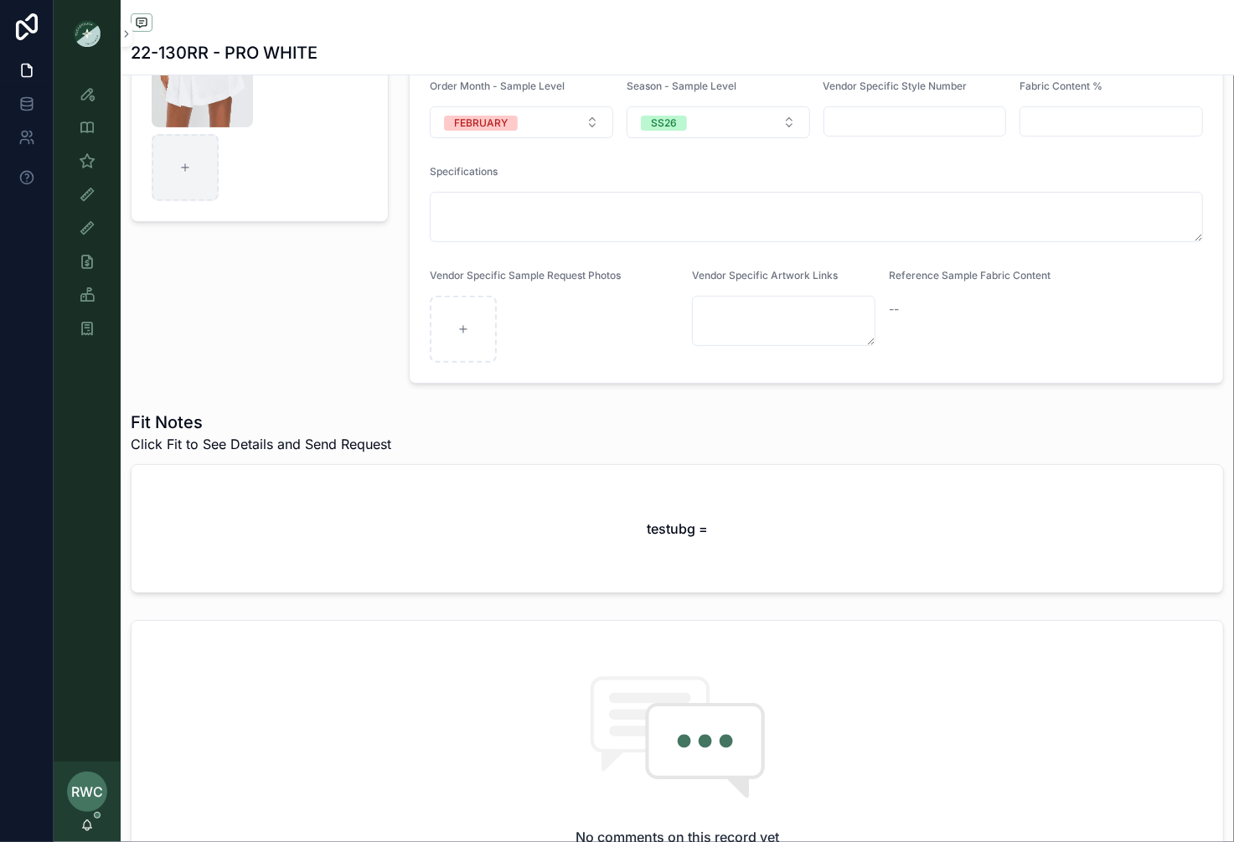
scroll to position [250, 0]
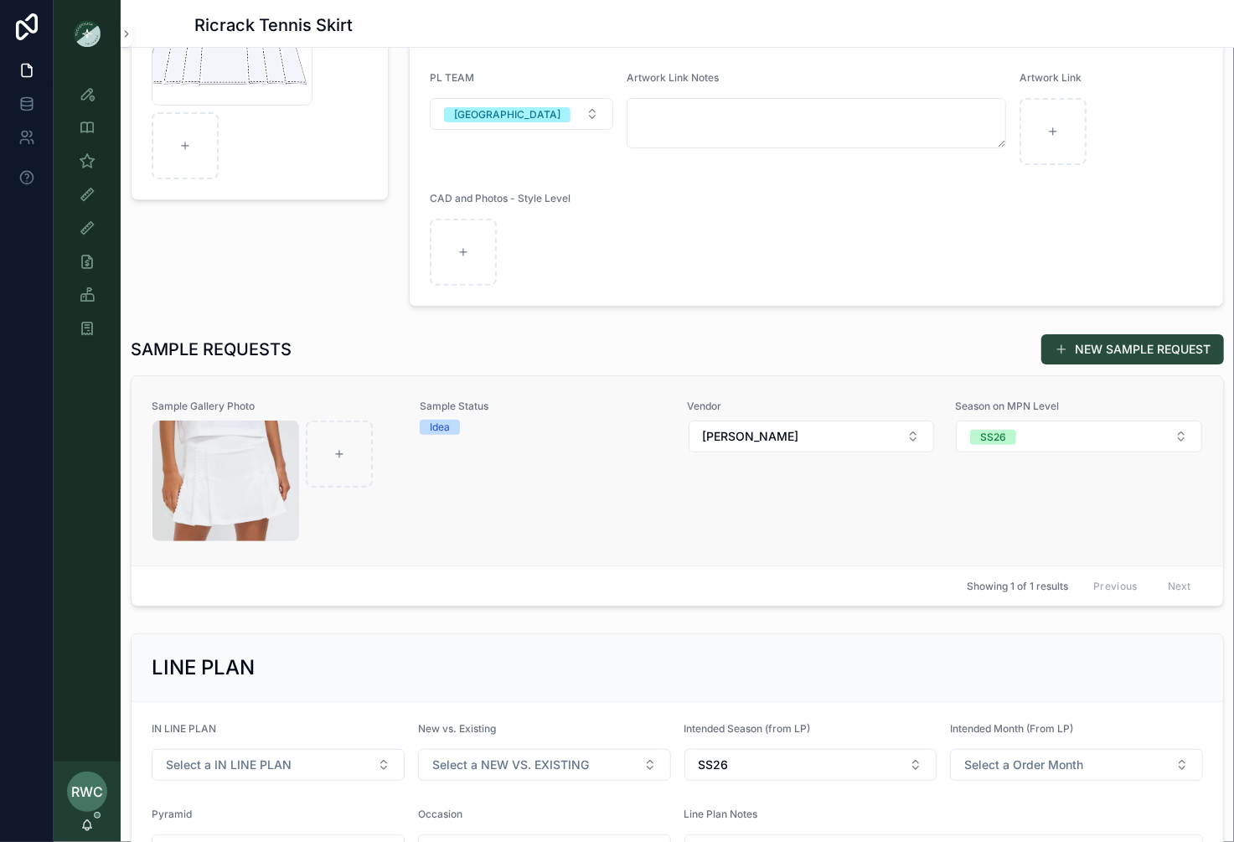
click at [515, 467] on div "Sample Status Idea" at bounding box center [544, 471] width 248 height 142
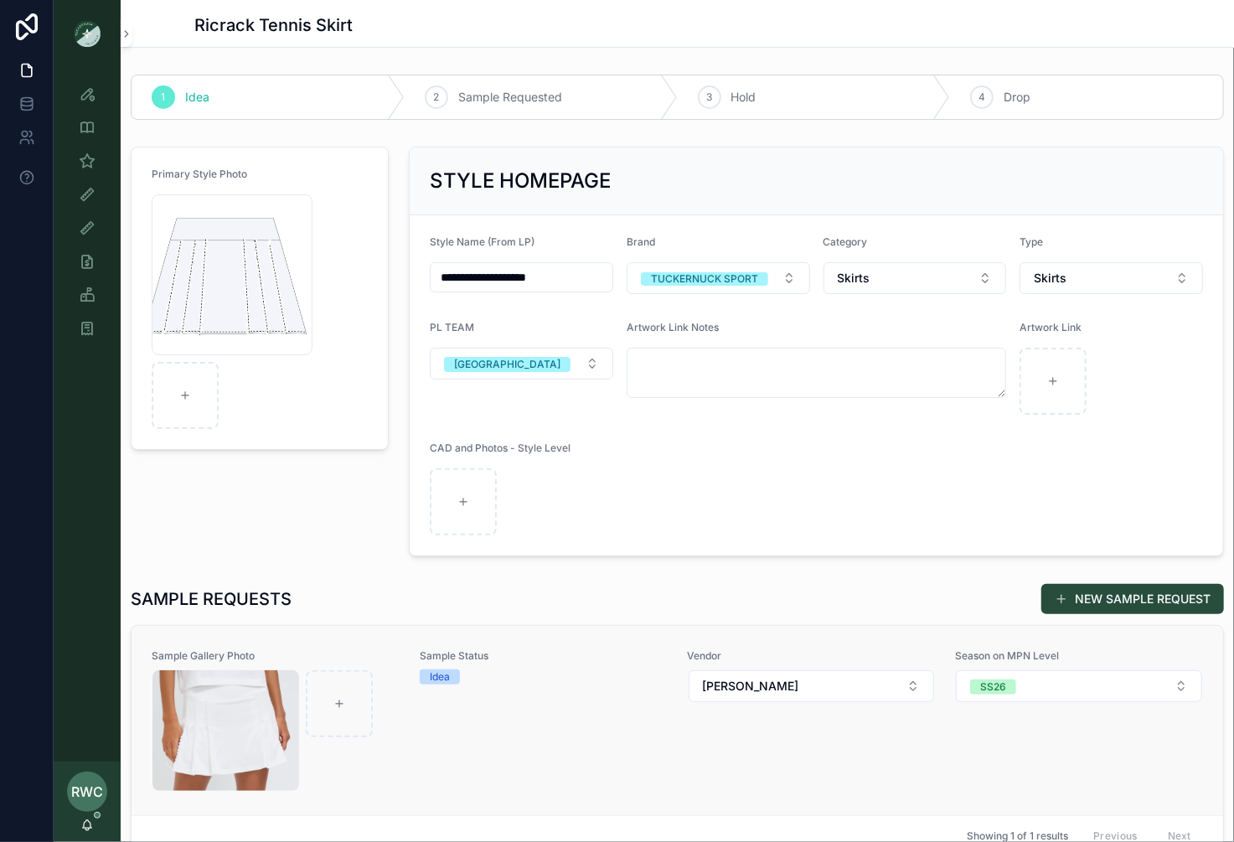
click at [591, 729] on div "Sample Status Idea" at bounding box center [544, 720] width 248 height 142
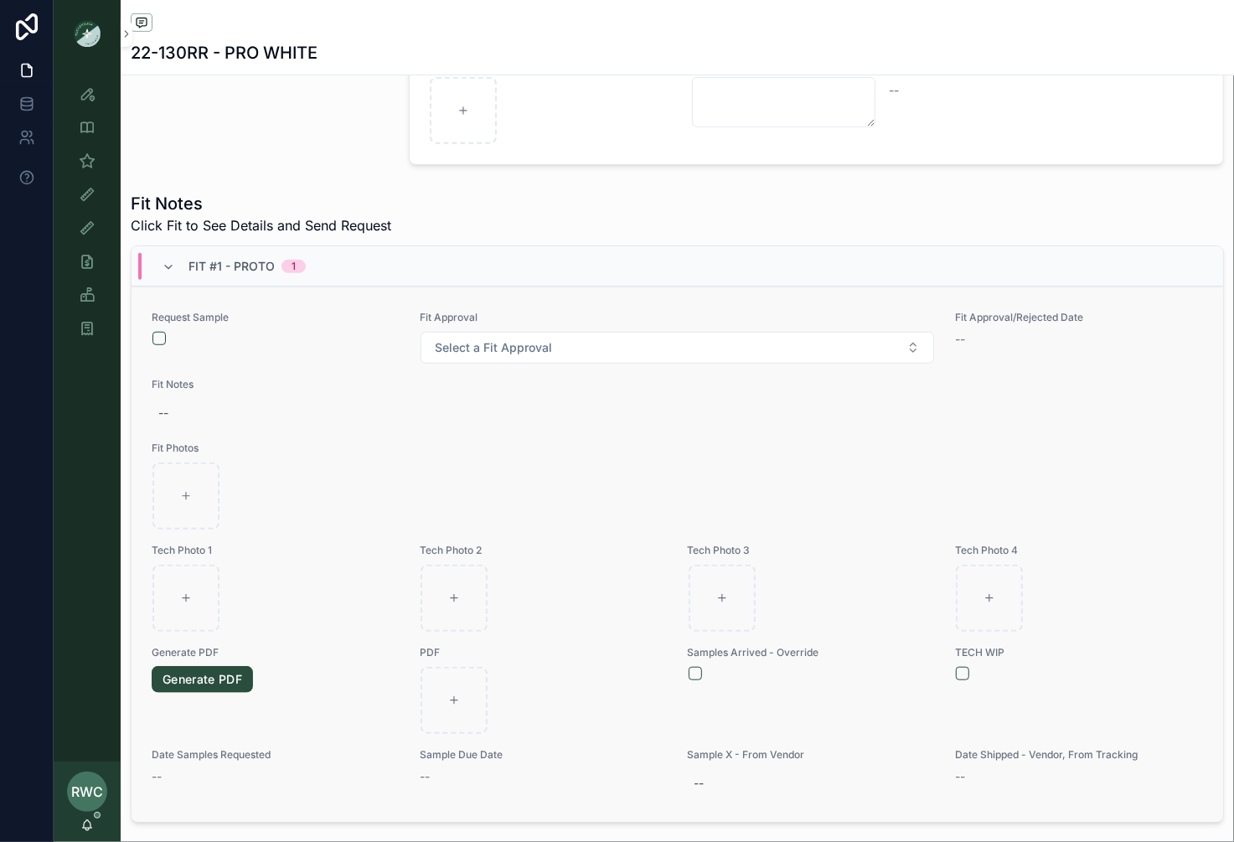
scroll to position [484, 0]
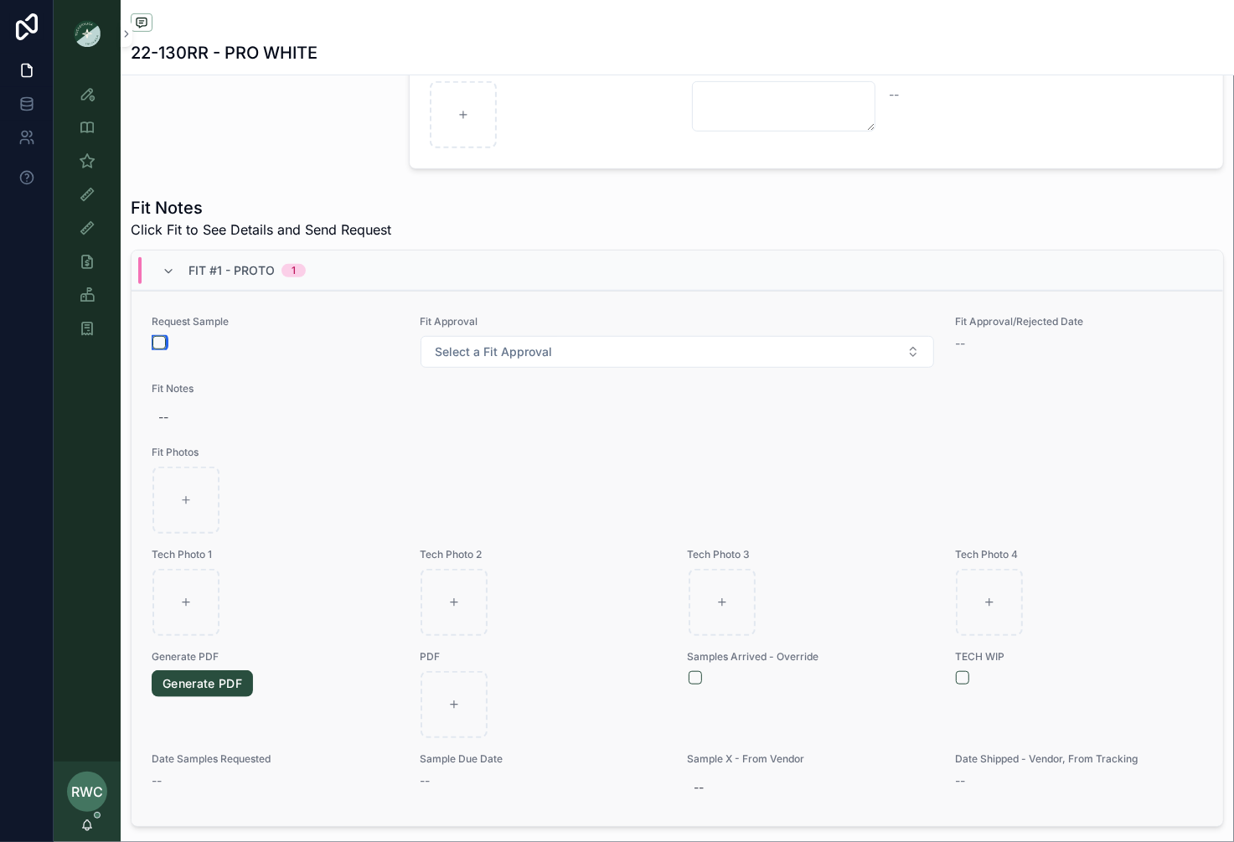
click at [156, 336] on button "scrollable content" at bounding box center [159, 342] width 13 height 13
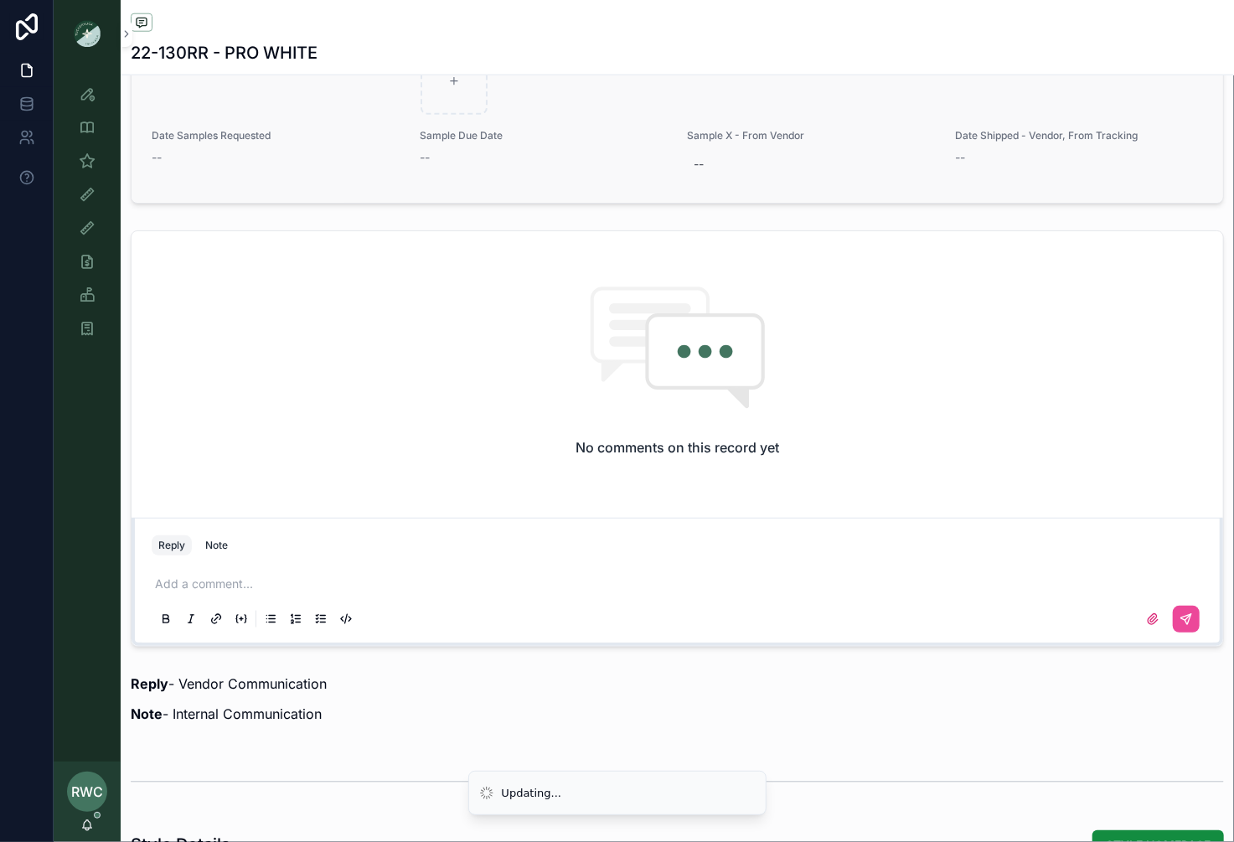
scroll to position [1334, 0]
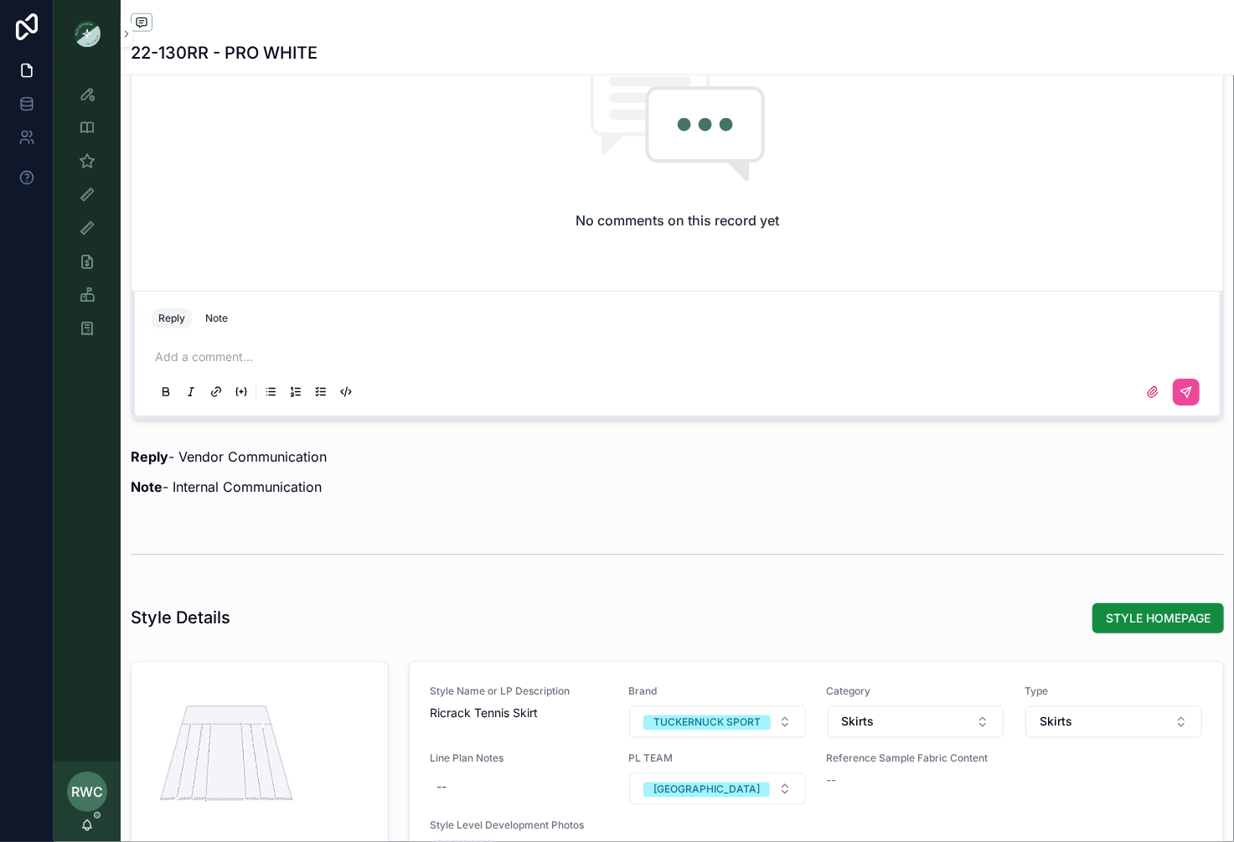
click at [270, 363] on div "Add a comment..." at bounding box center [678, 374] width 1052 height 70
click at [219, 356] on p "scrollable content" at bounding box center [681, 357] width 1052 height 17
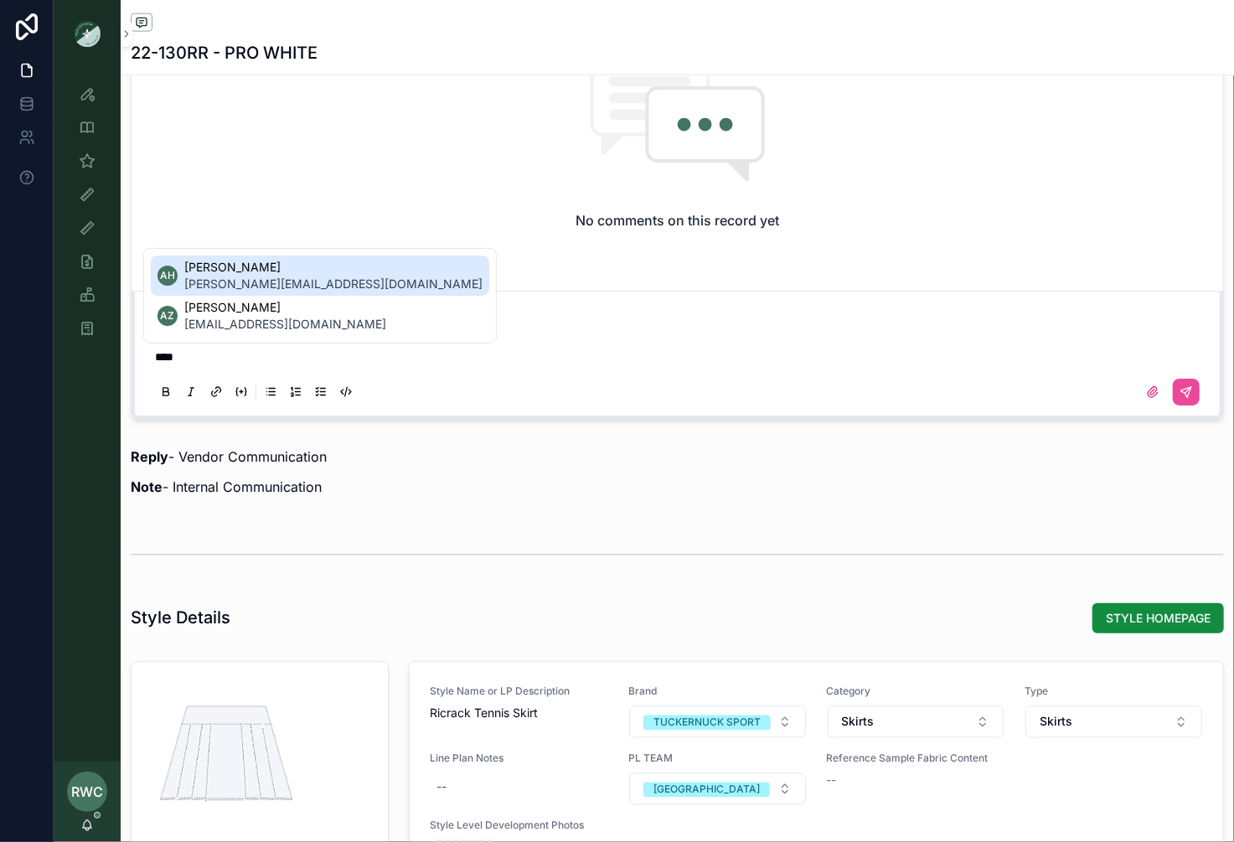
click at [239, 278] on span "[PERSON_NAME][EMAIL_ADDRESS][DOMAIN_NAME]" at bounding box center [333, 284] width 298 height 17
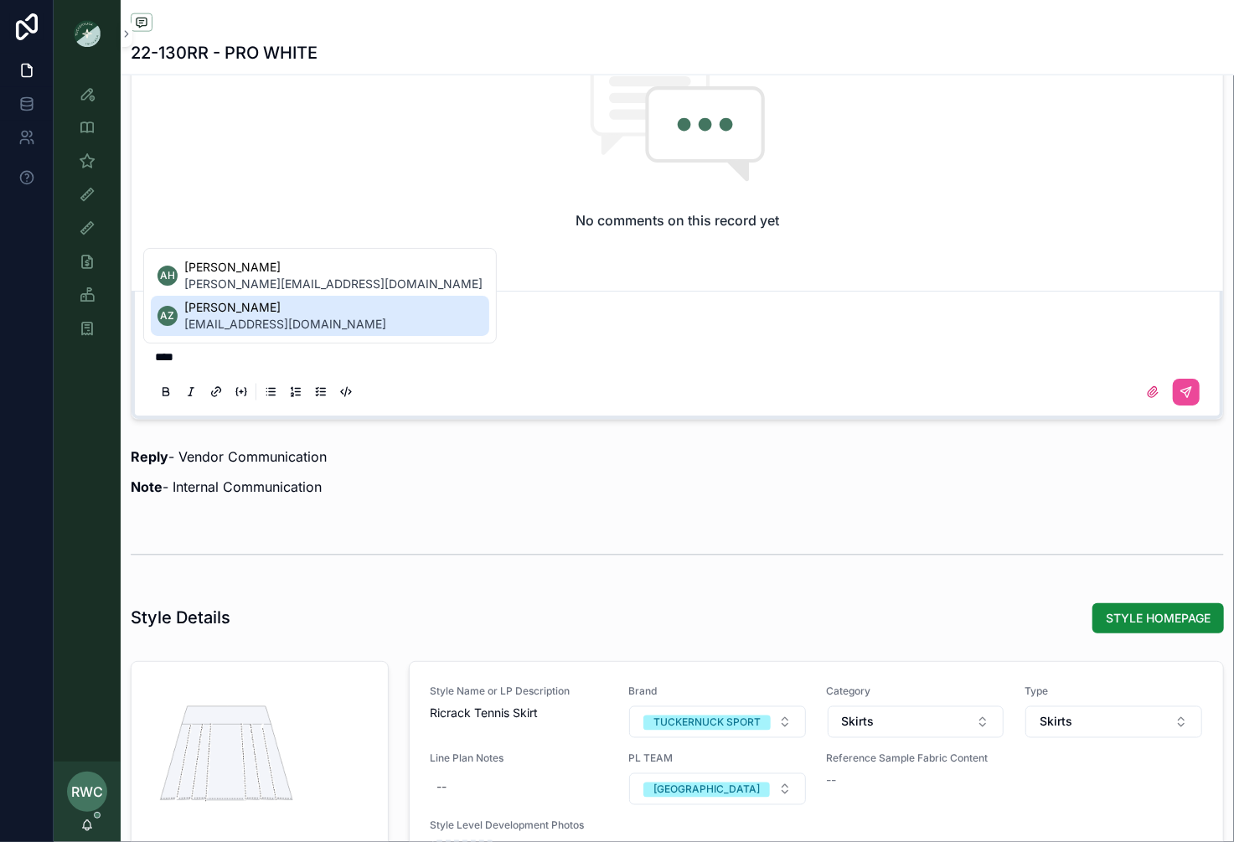
click at [241, 321] on span "[EMAIL_ADDRESS][DOMAIN_NAME]" at bounding box center [285, 324] width 202 height 17
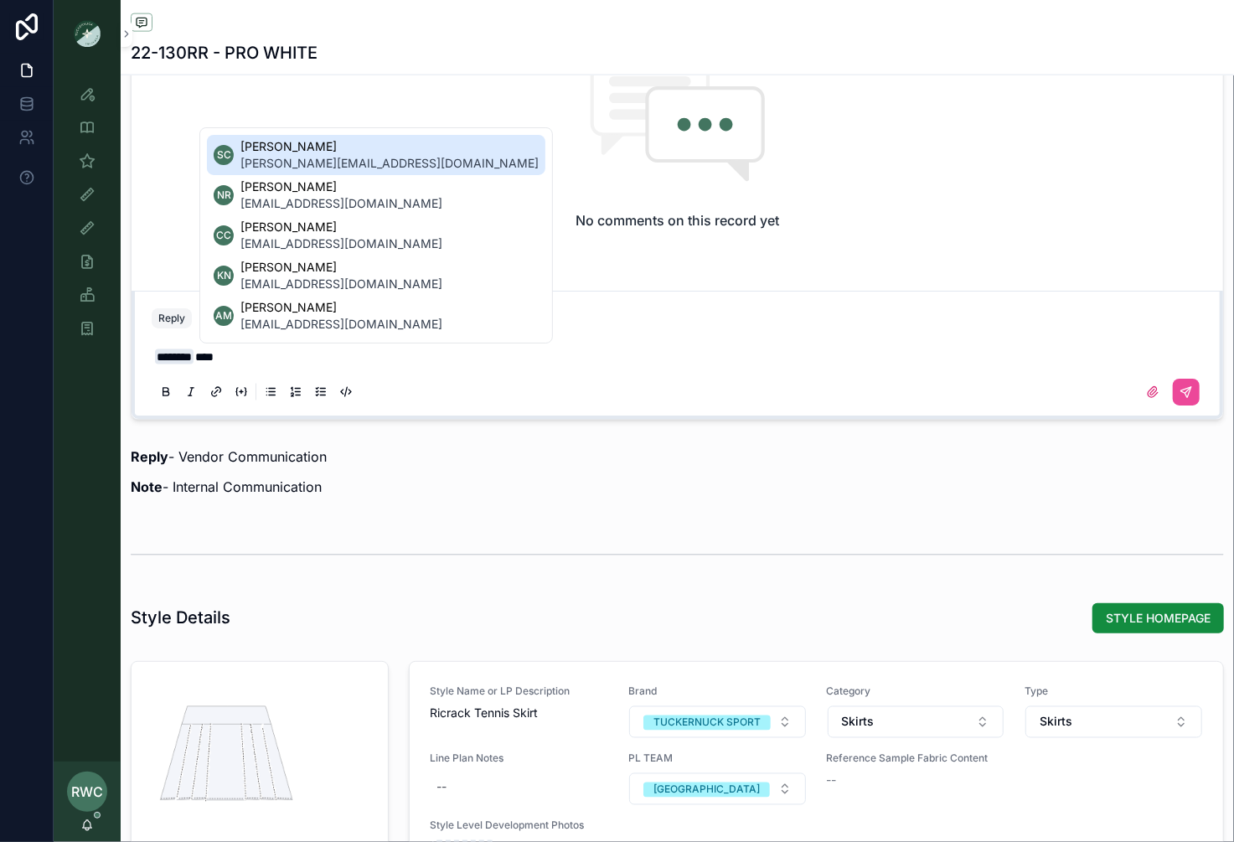
click at [380, 156] on span "[PERSON_NAME][EMAIL_ADDRESS][DOMAIN_NAME]" at bounding box center [389, 163] width 298 height 17
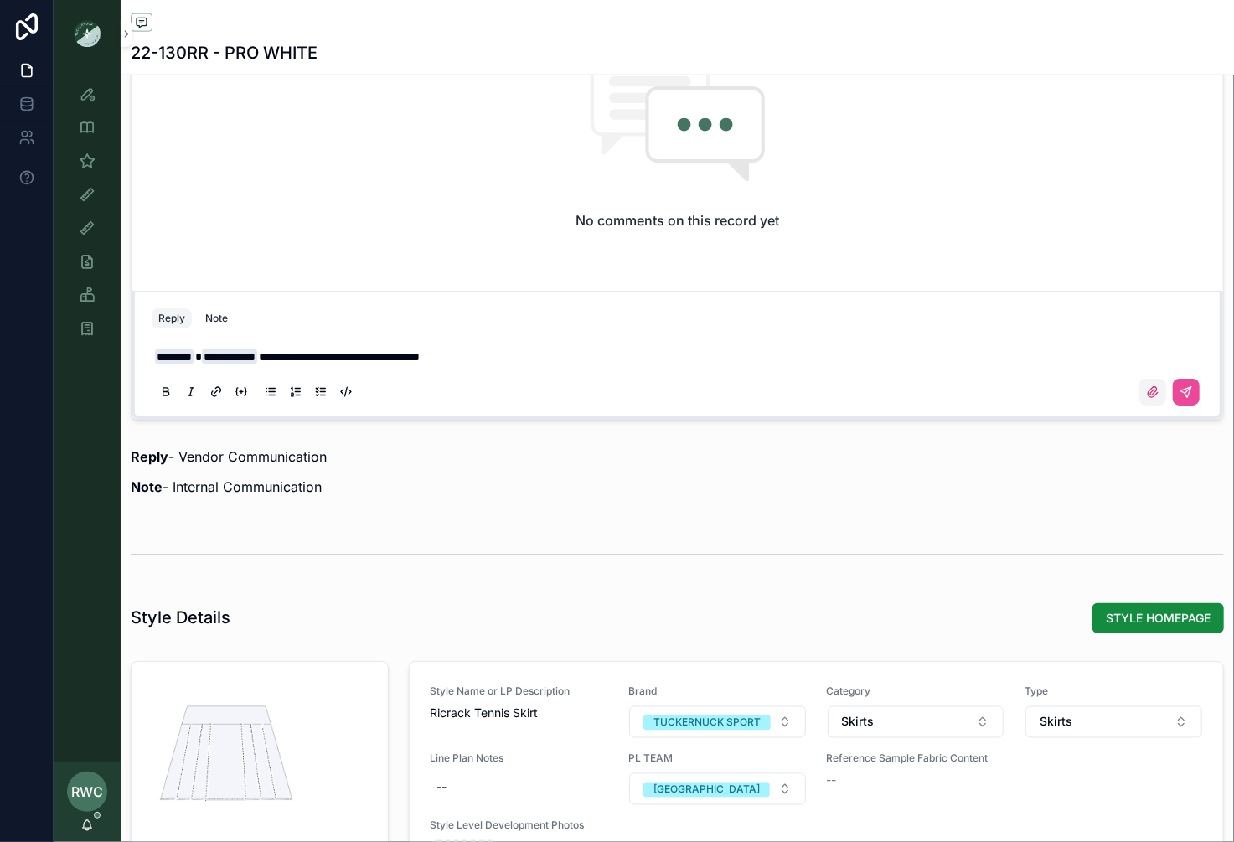
click at [1156, 379] on label "scrollable content" at bounding box center [1153, 392] width 27 height 27
click at [0, 0] on input "scrollable content" at bounding box center [0, 0] width 0 height 0
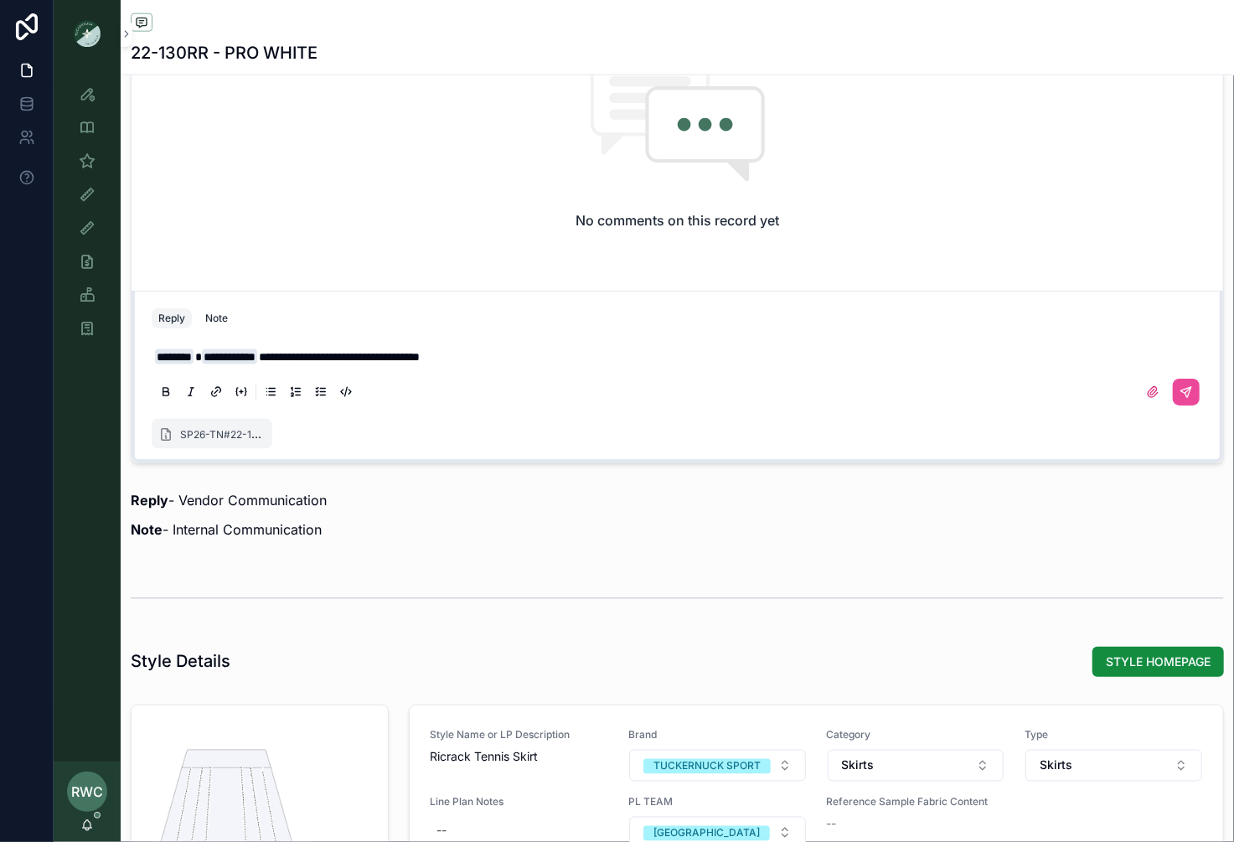
click at [498, 349] on p "**********" at bounding box center [681, 357] width 1052 height 17
click at [1183, 389] on icon "scrollable content" at bounding box center [1186, 391] width 13 height 13
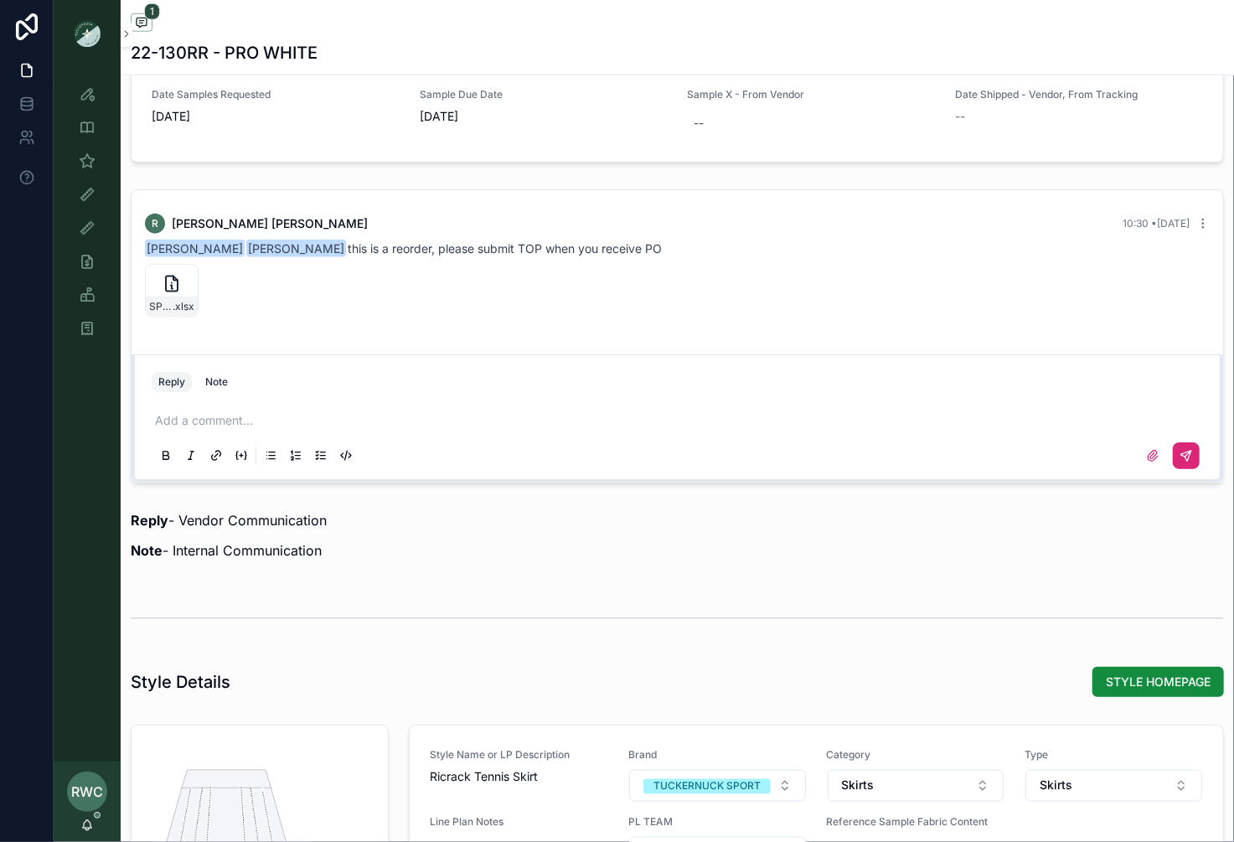
scroll to position [1130, 0]
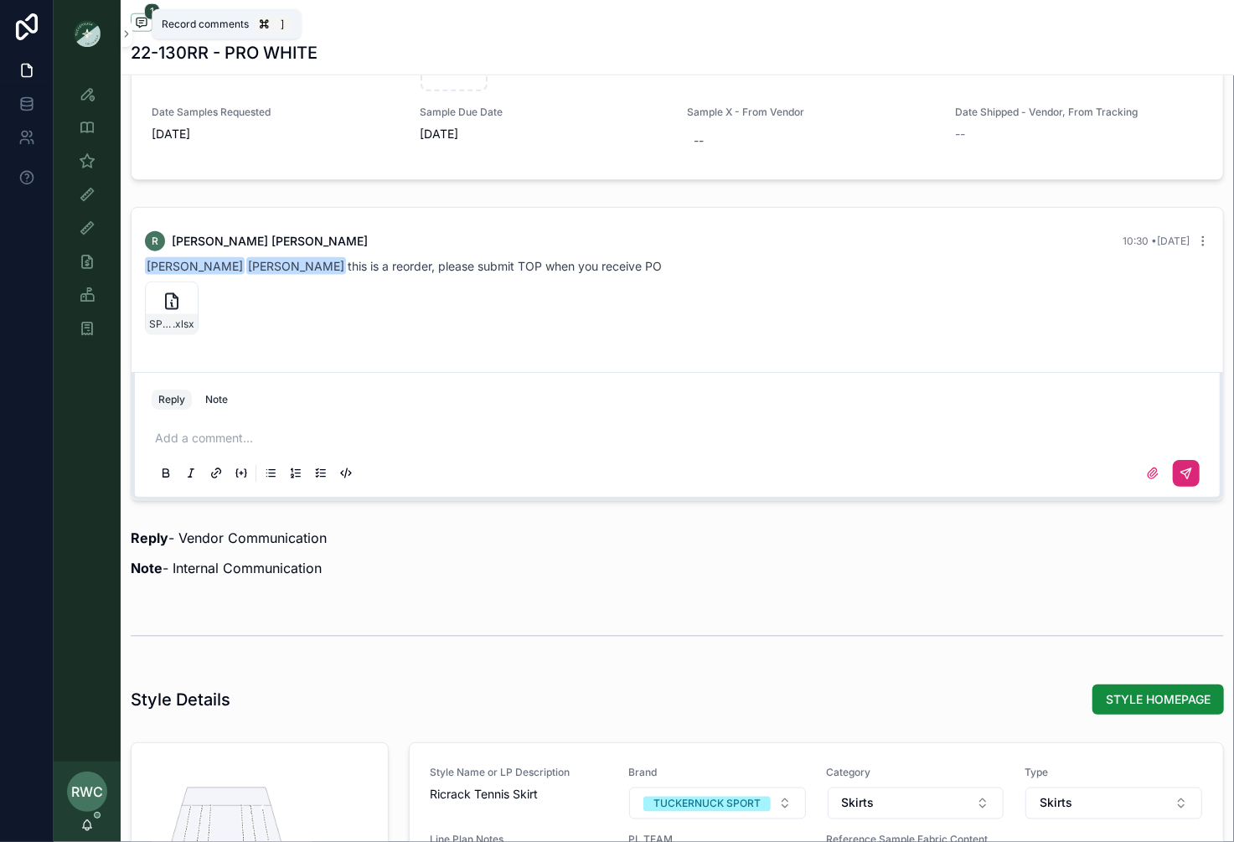
click at [143, 27] on icon "scrollable content" at bounding box center [141, 22] width 13 height 13
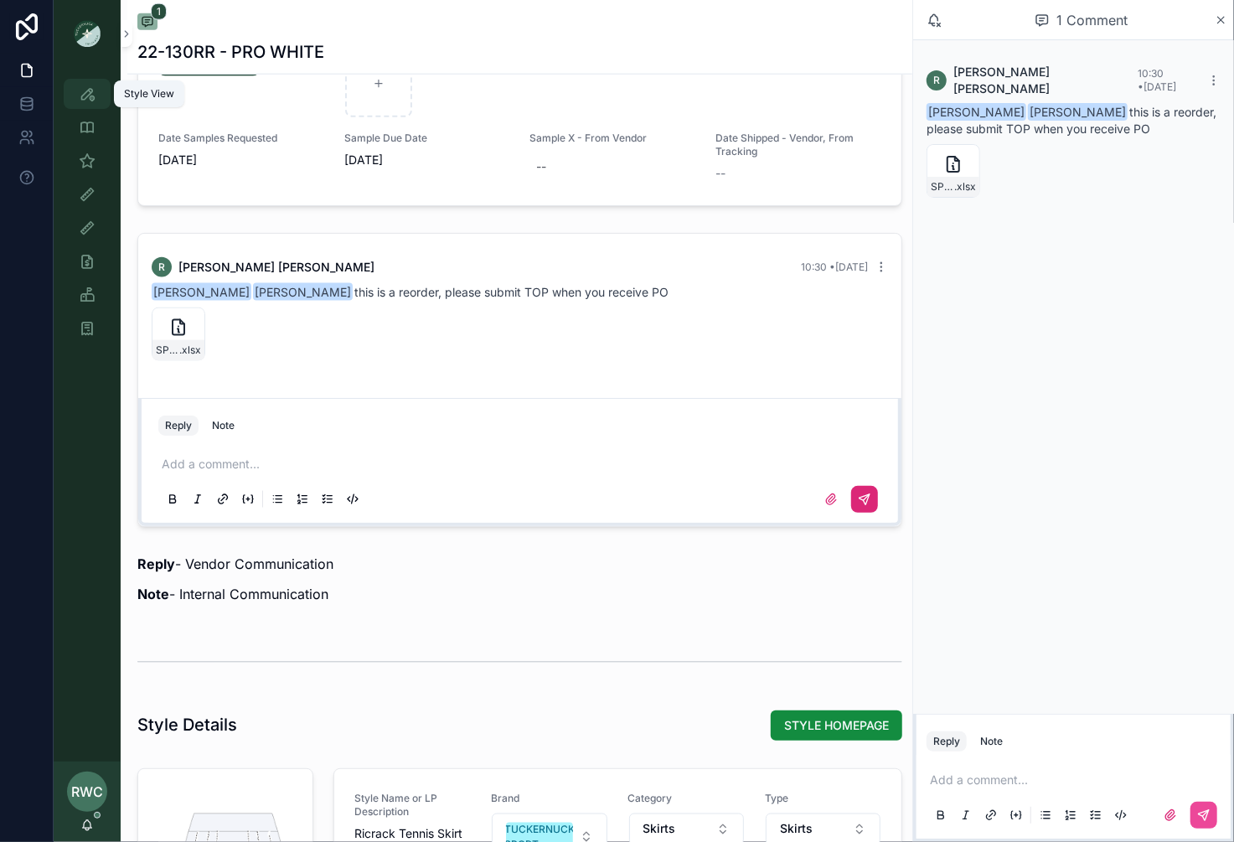
click at [85, 94] on icon "scrollable content" at bounding box center [87, 93] width 17 height 17
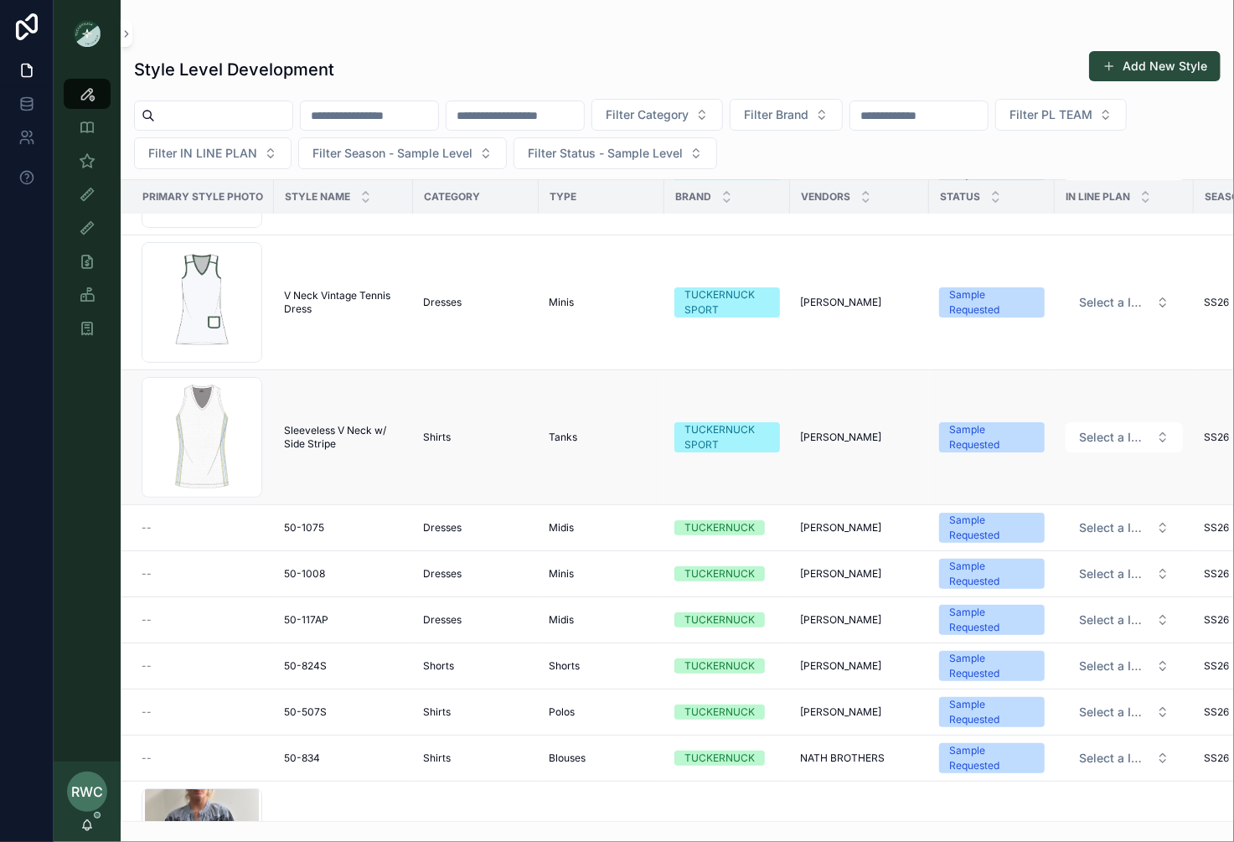
scroll to position [102, 0]
